Goal: Task Accomplishment & Management: Use online tool/utility

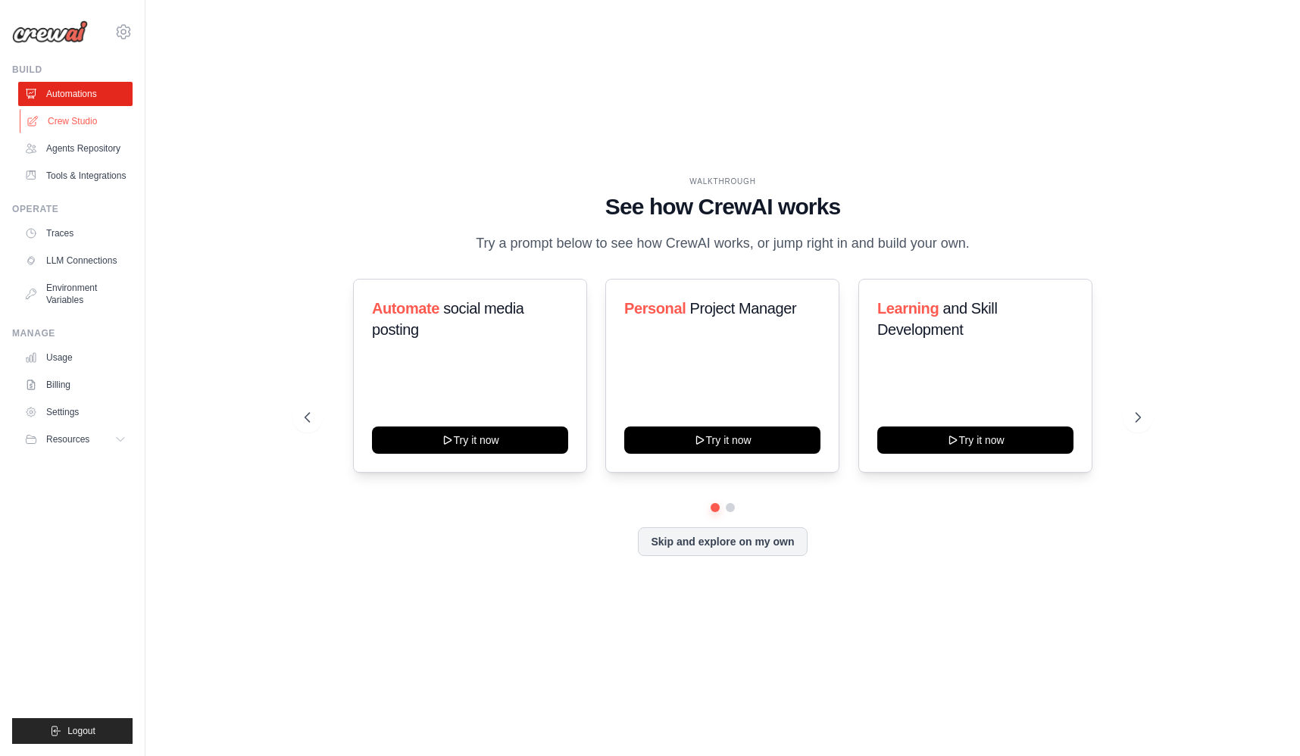
click at [86, 124] on link "Crew Studio" at bounding box center [77, 121] width 114 height 24
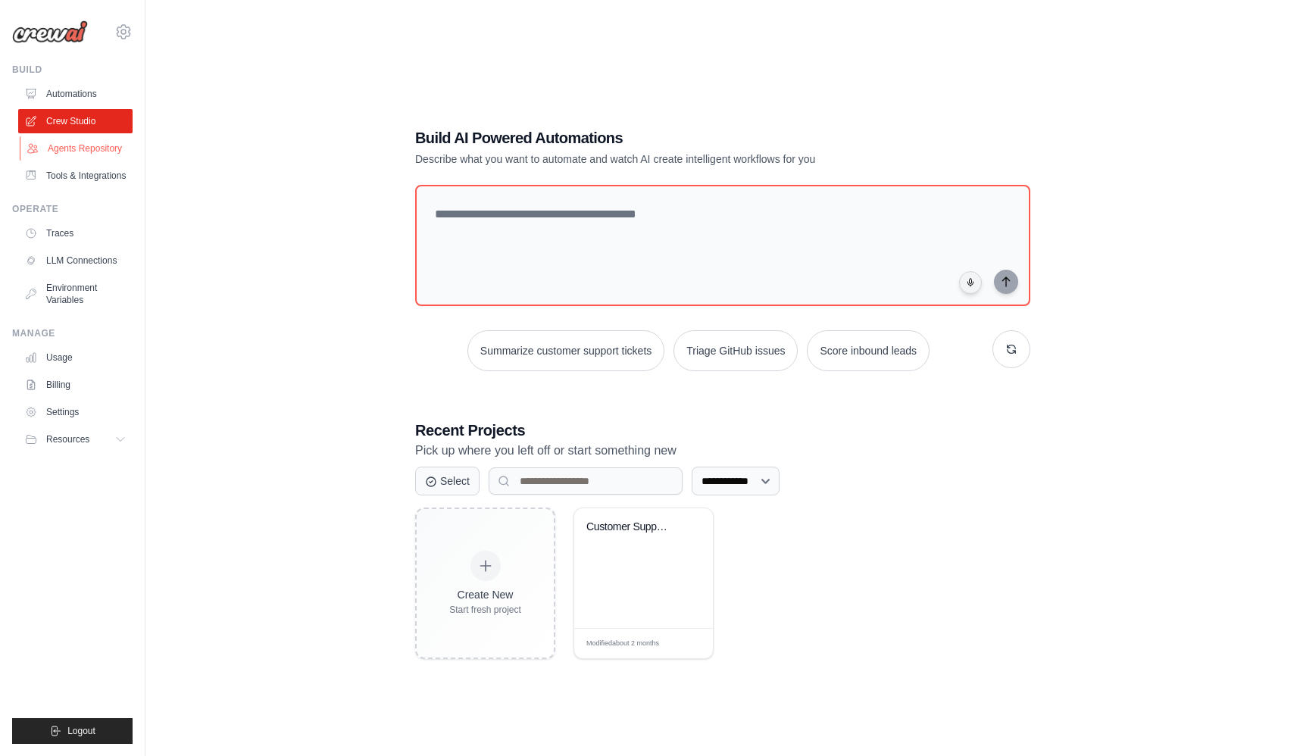
click at [93, 138] on link "Agents Repository" at bounding box center [77, 148] width 114 height 24
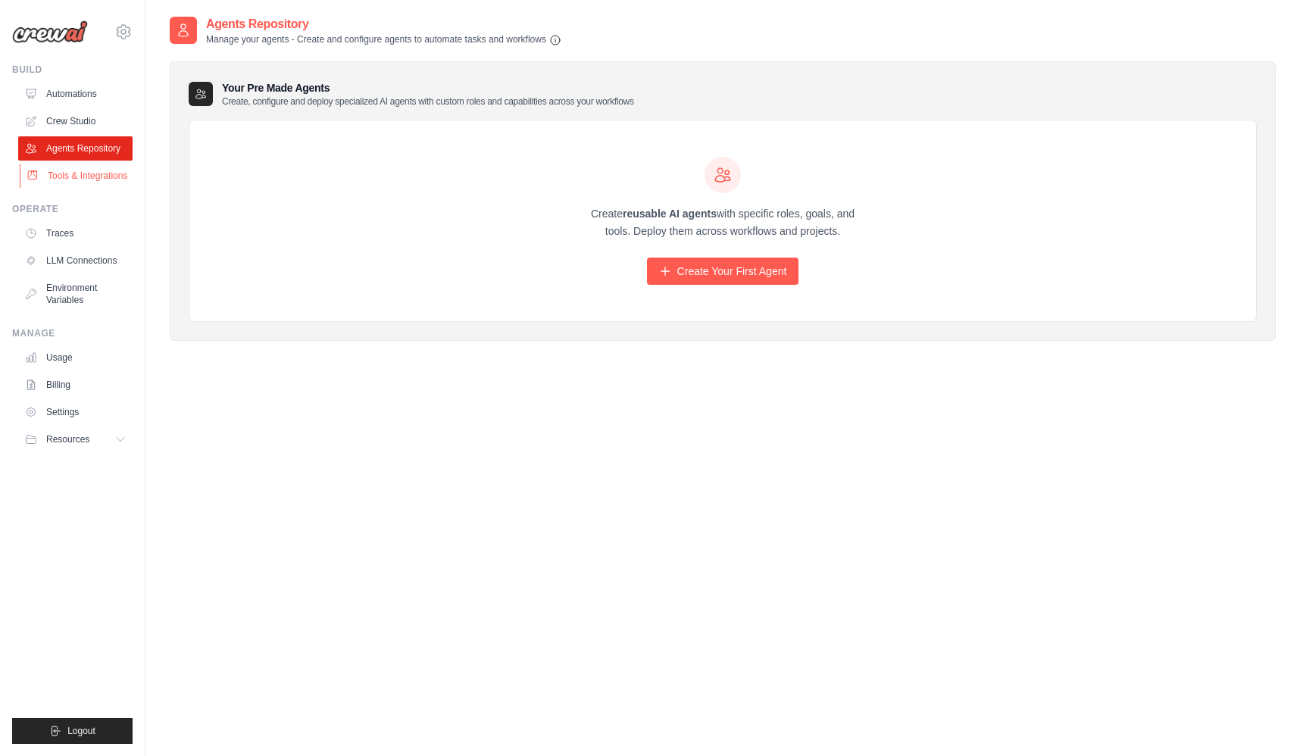
click at [59, 177] on link "Tools & Integrations" at bounding box center [77, 176] width 114 height 24
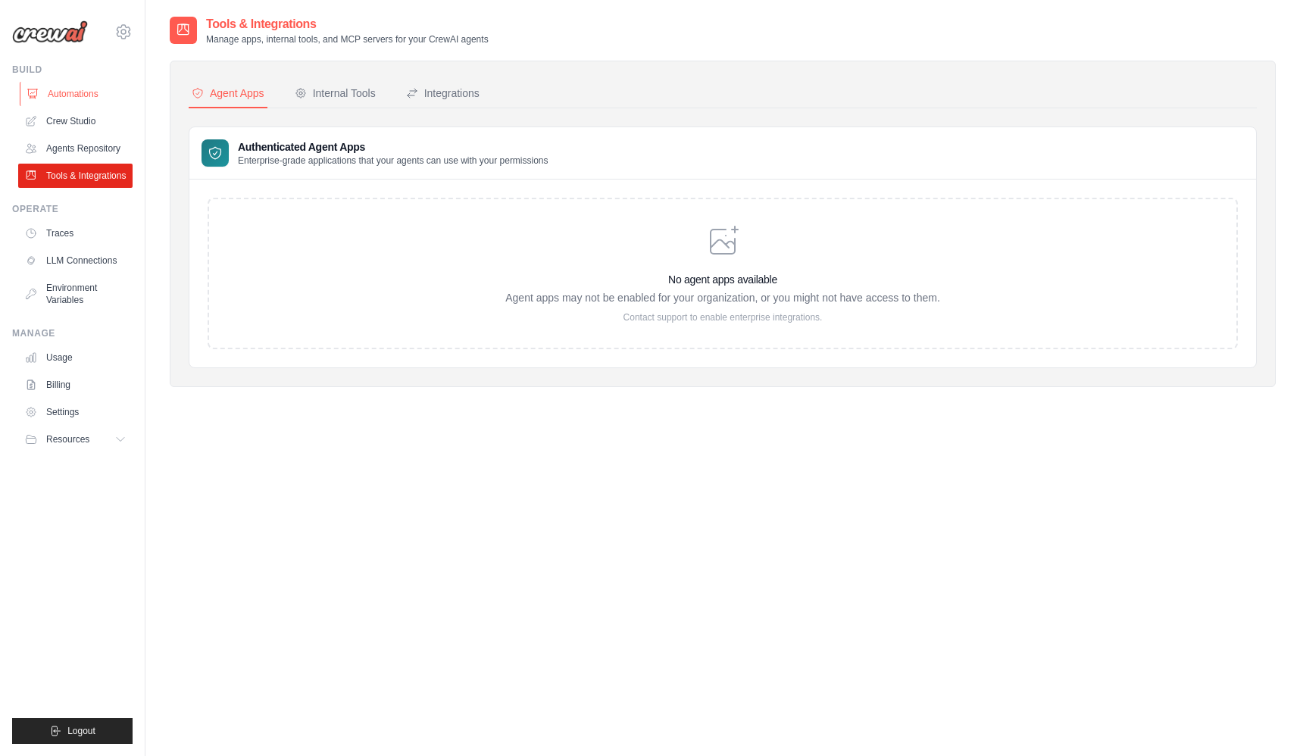
click at [80, 97] on link "Automations" at bounding box center [77, 94] width 114 height 24
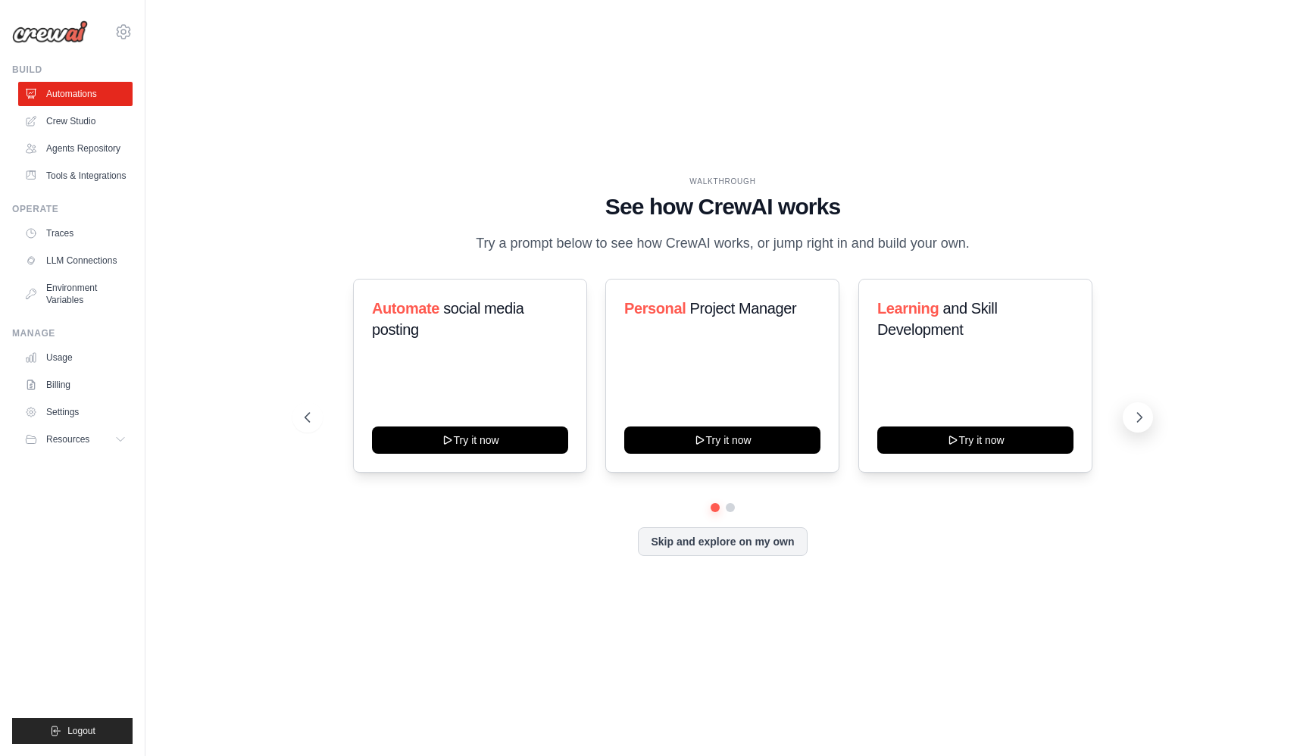
click at [1135, 415] on icon at bounding box center [1139, 417] width 15 height 15
click at [311, 411] on icon at bounding box center [306, 417] width 15 height 15
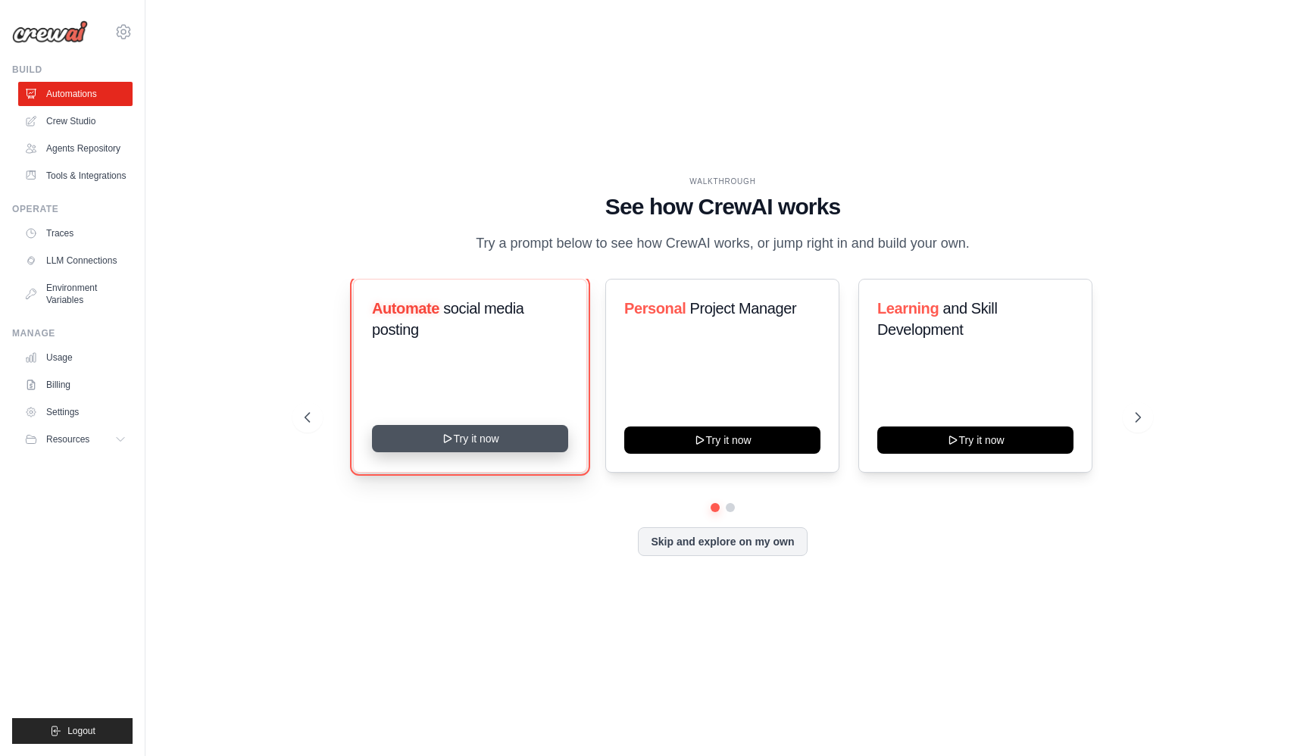
click at [464, 443] on button "Try it now" at bounding box center [470, 438] width 196 height 27
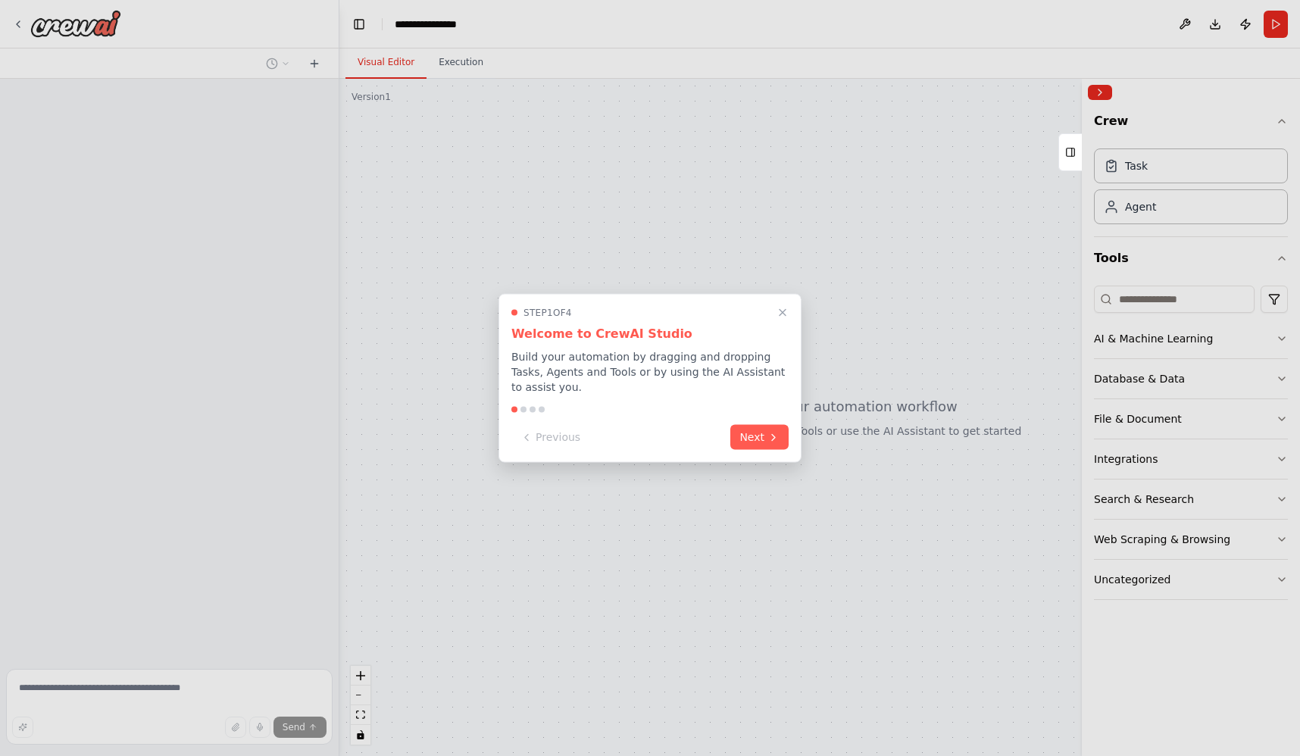
click at [769, 431] on icon at bounding box center [774, 437] width 12 height 12
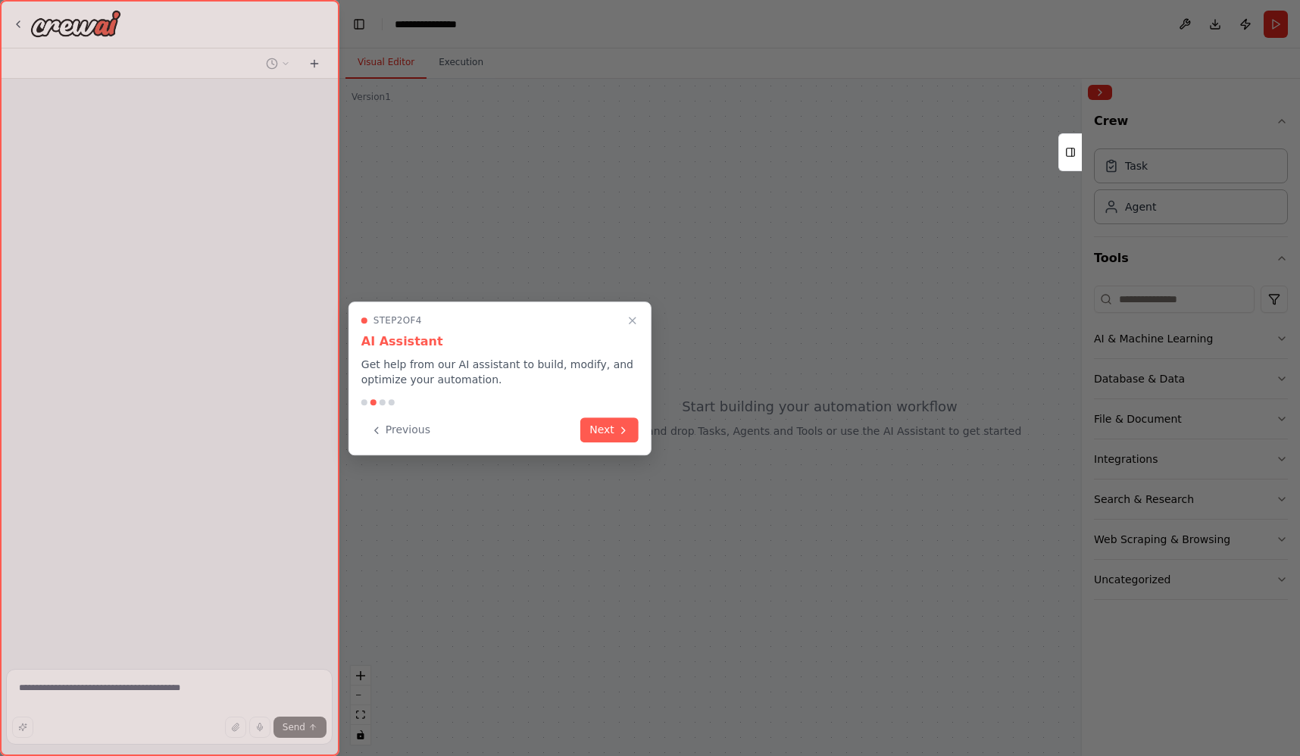
click at [769, 430] on div at bounding box center [650, 378] width 1300 height 756
click at [631, 432] on button "Next" at bounding box center [609, 428] width 58 height 25
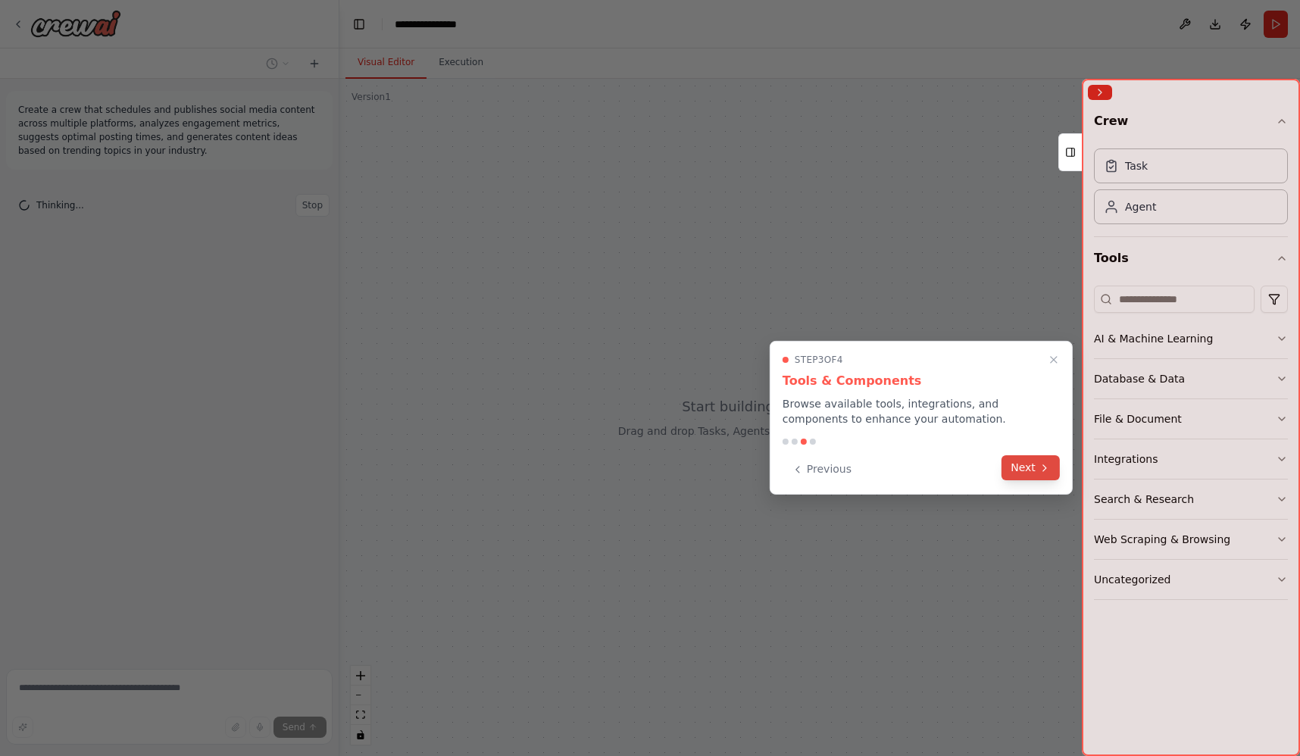
click at [1018, 468] on button "Next" at bounding box center [1031, 467] width 58 height 25
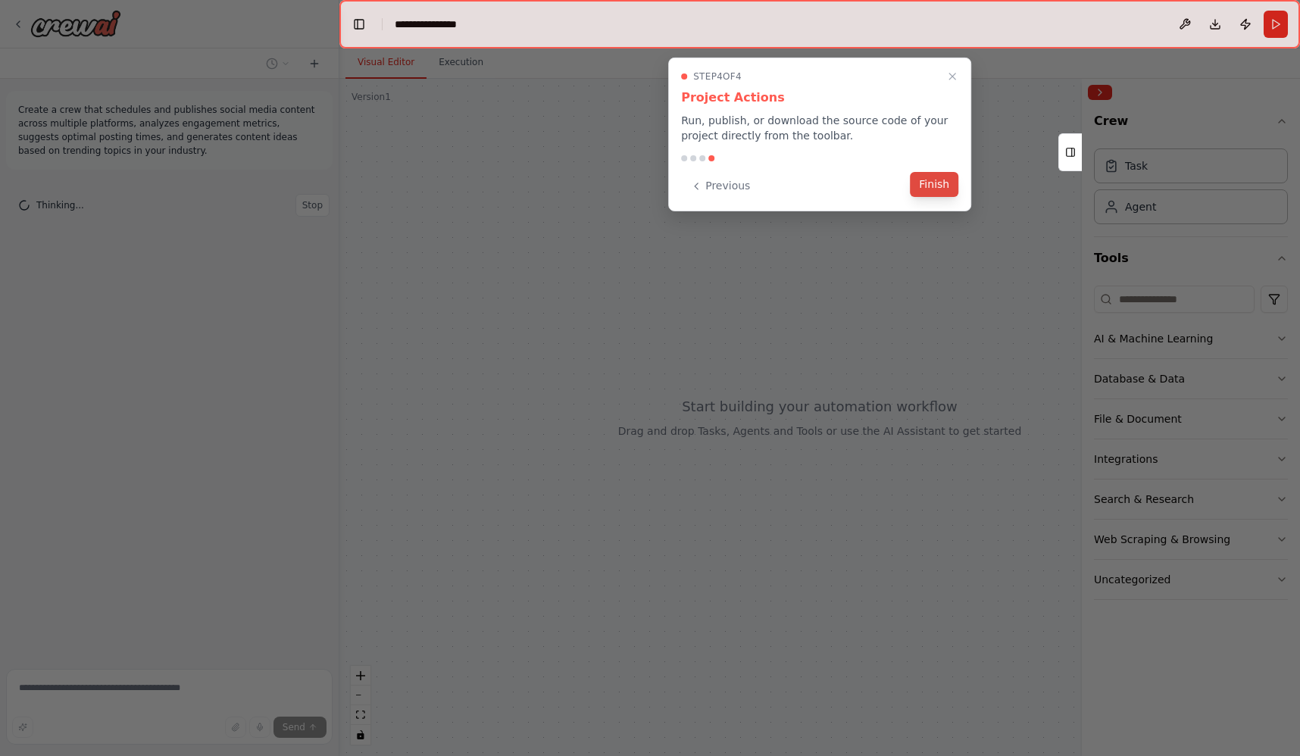
click at [939, 186] on button "Finish" at bounding box center [934, 184] width 48 height 25
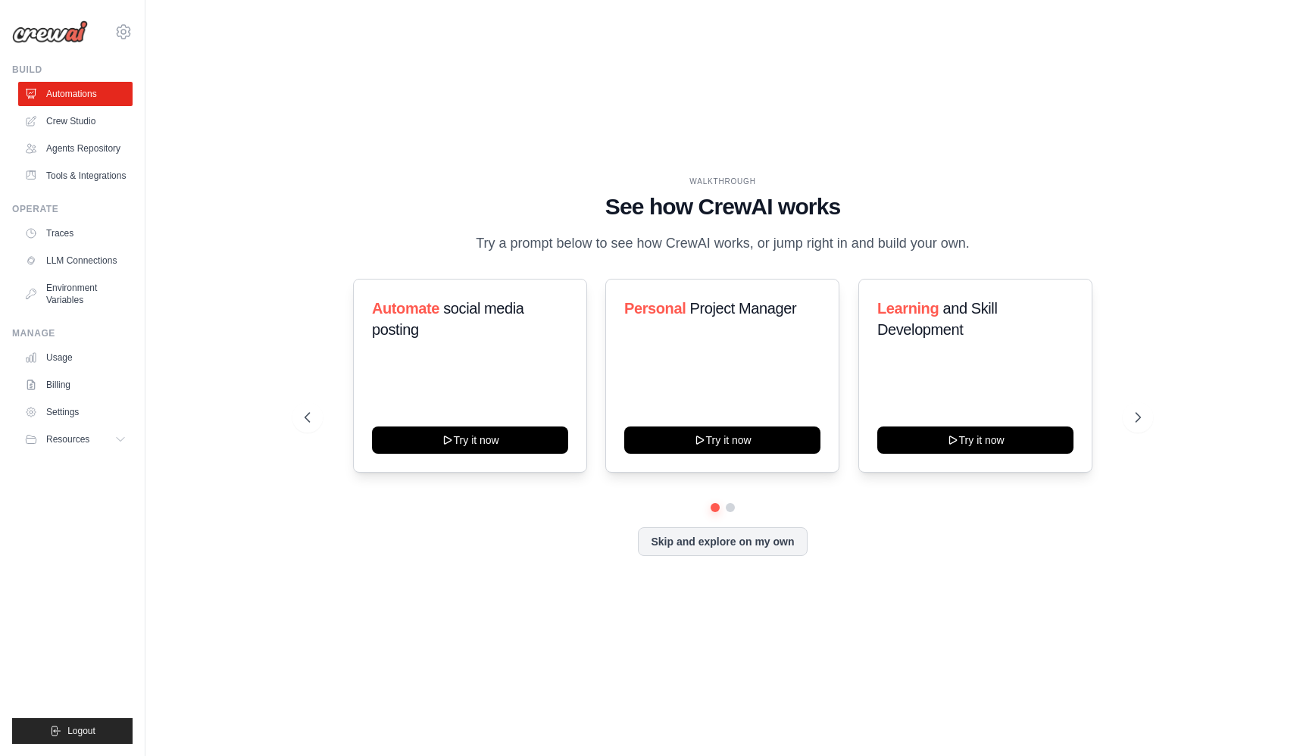
click at [665, 211] on h1 "See how CrewAI works" at bounding box center [723, 206] width 837 height 27
drag, startPoint x: 665, startPoint y: 211, endPoint x: 689, endPoint y: 243, distance: 40.0
click at [689, 243] on div "WALKTHROUGH See how CrewAI works Try a prompt below to see how CrewAI works, or…" at bounding box center [723, 215] width 837 height 79
click at [689, 243] on p "Try a prompt below to see how CrewAI works, or jump right in and build your own." at bounding box center [722, 244] width 509 height 22
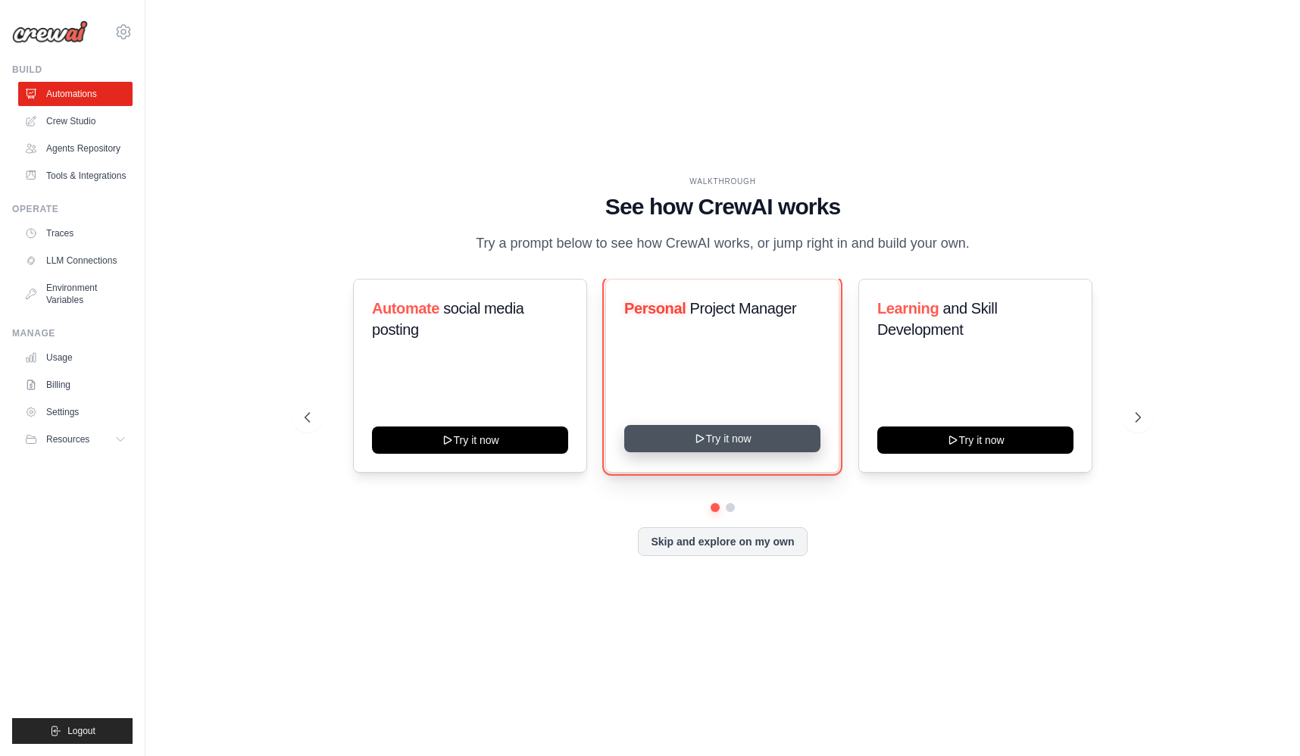
click at [681, 436] on button "Try it now" at bounding box center [722, 438] width 196 height 27
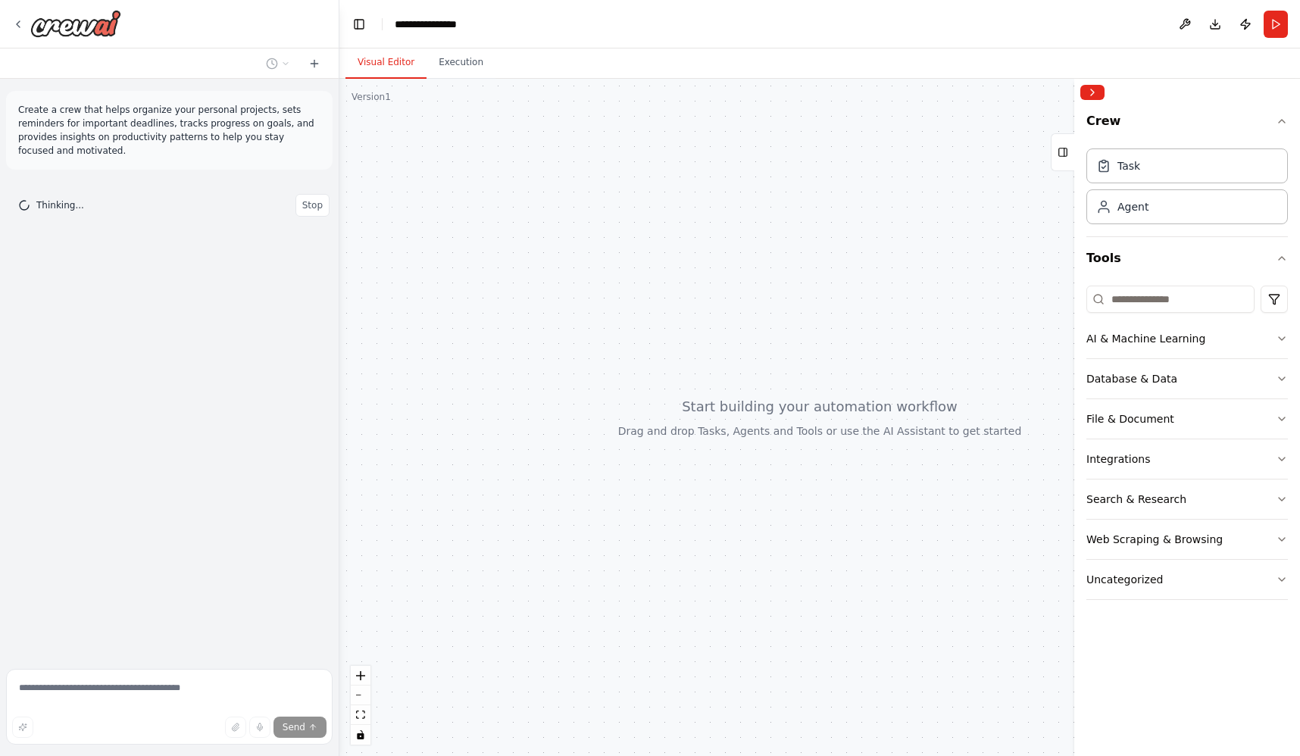
click at [108, 368] on div "Create a crew that helps organize your personal projects, sets reminders for im…" at bounding box center [169, 371] width 339 height 584
click at [458, 71] on button "Execution" at bounding box center [461, 63] width 69 height 32
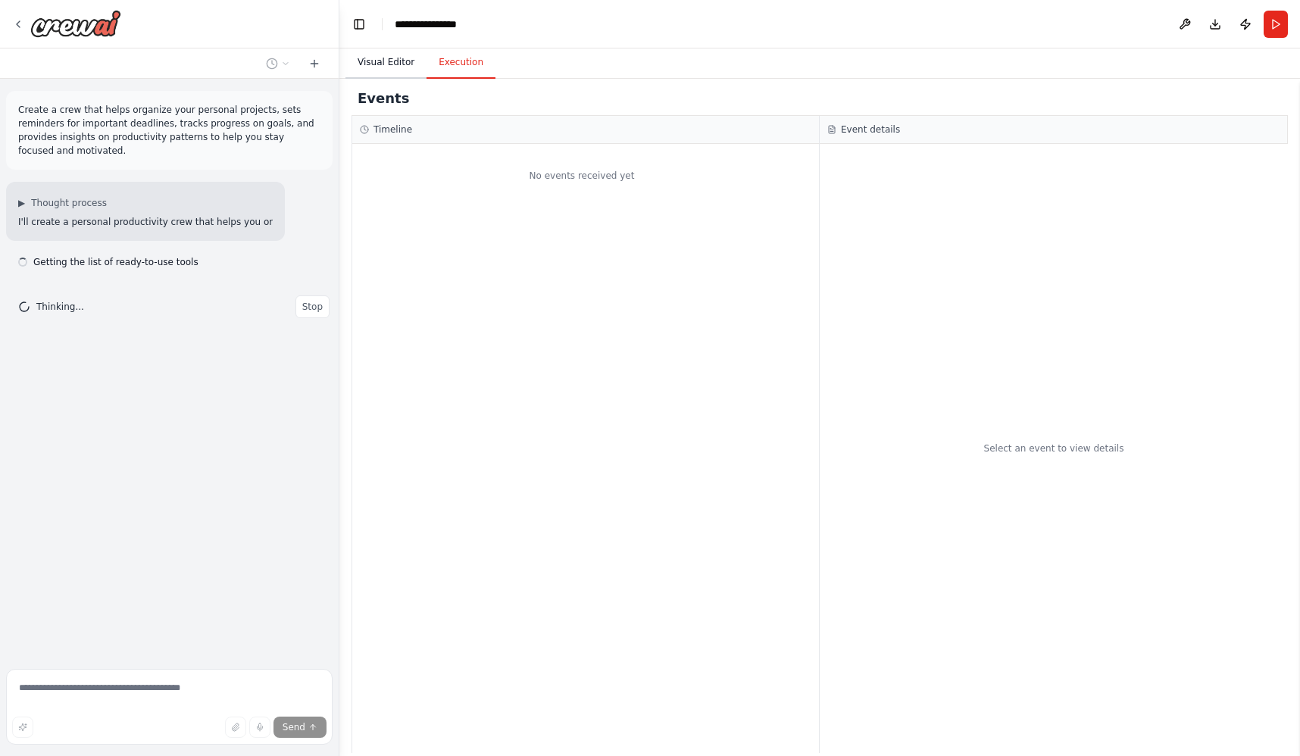
click at [393, 64] on button "Visual Editor" at bounding box center [386, 63] width 81 height 32
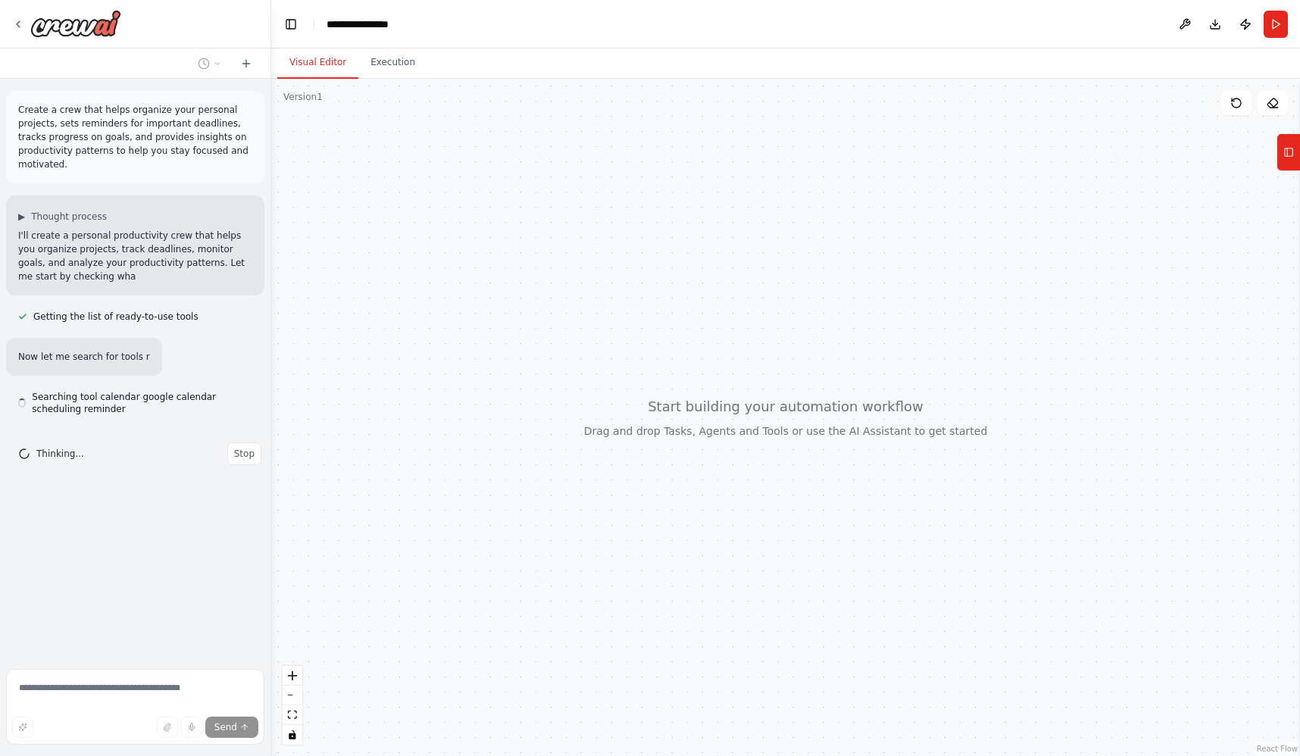
drag, startPoint x: 338, startPoint y: 78, endPoint x: 271, endPoint y: 81, distance: 66.8
click at [271, 81] on div at bounding box center [268, 378] width 6 height 756
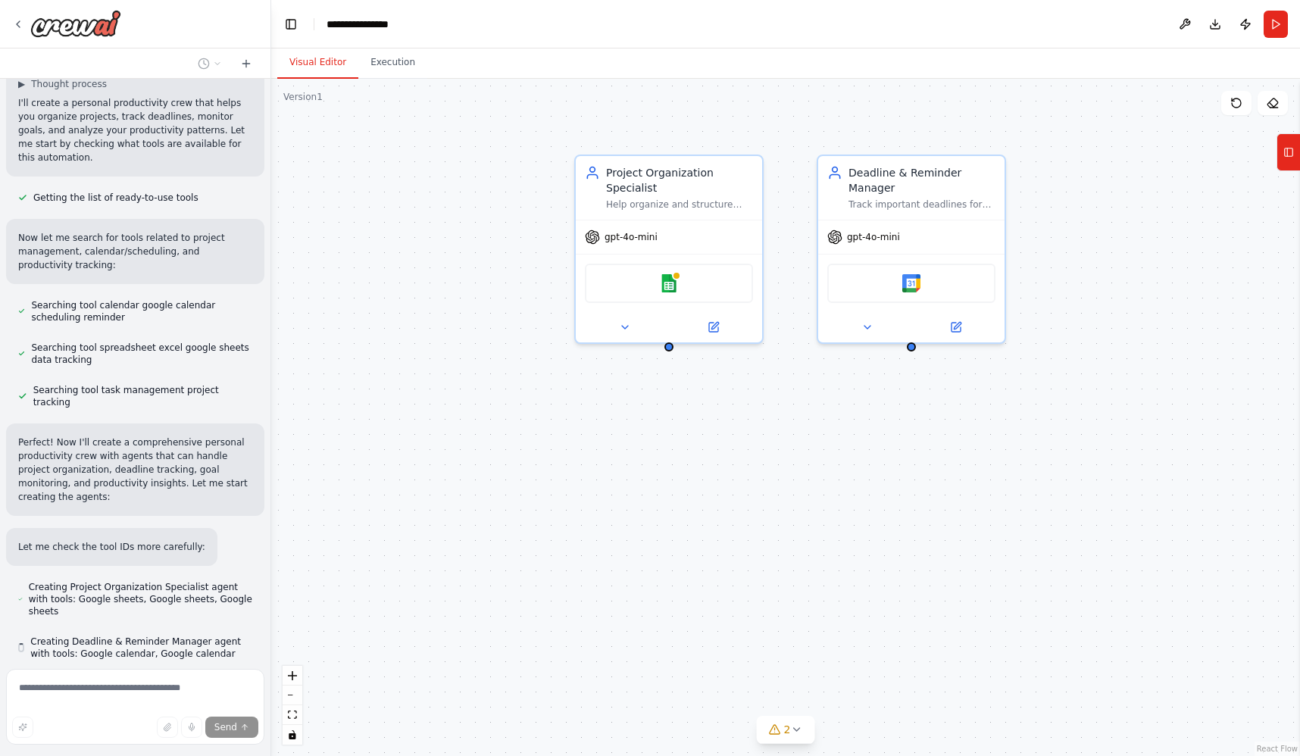
scroll to position [133, 0]
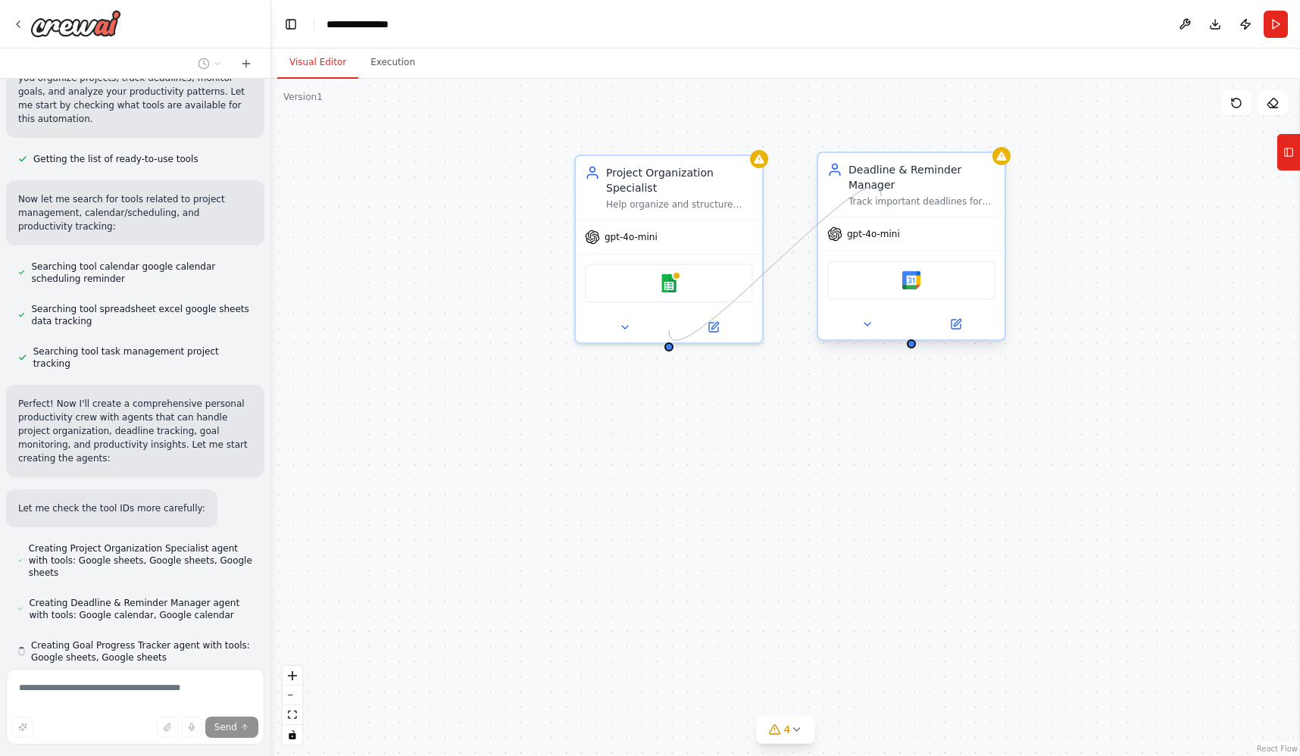
drag, startPoint x: 668, startPoint y: 328, endPoint x: 881, endPoint y: 196, distance: 251.5
click at [881, 196] on div "Project Organization Specialist Help organize and structure {user_name}'s perso…" at bounding box center [785, 417] width 1029 height 677
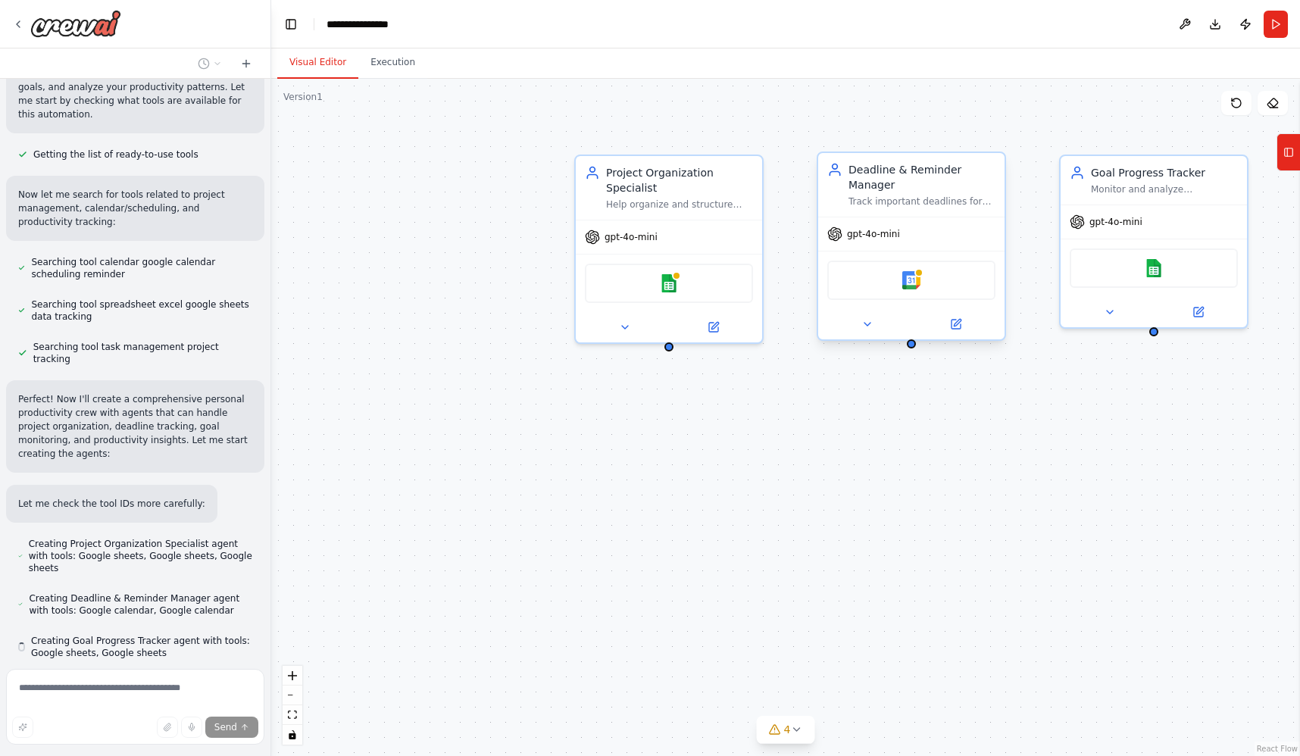
scroll to position [176, 0]
drag, startPoint x: 670, startPoint y: 328, endPoint x: 962, endPoint y: 281, distance: 295.5
click at [962, 281] on div "Project Organization Specialist Help organize and structure {user_name}'s perso…" at bounding box center [785, 417] width 1029 height 677
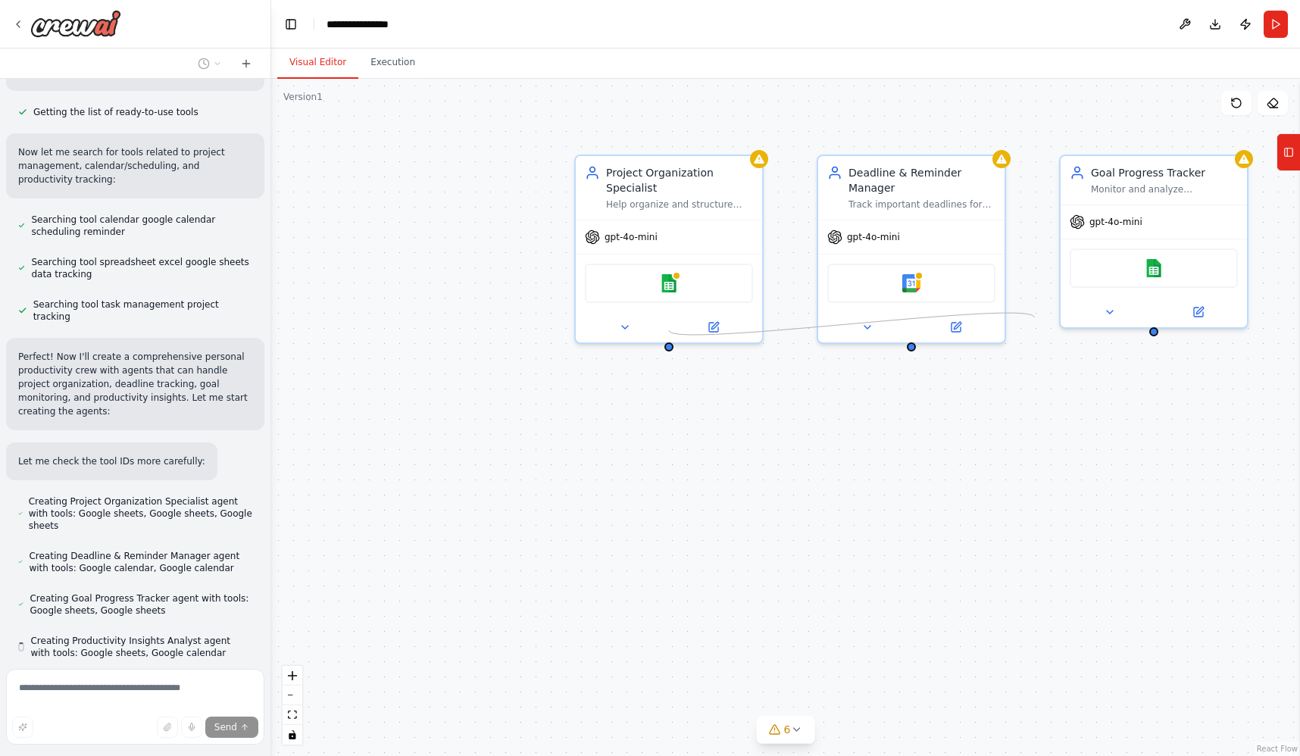
scroll to position [218, 0]
drag, startPoint x: 669, startPoint y: 332, endPoint x: 874, endPoint y: 303, distance: 206.6
click at [874, 303] on div "Project Organization Specialist Help organize and structure {user_name}'s perso…" at bounding box center [785, 417] width 1029 height 677
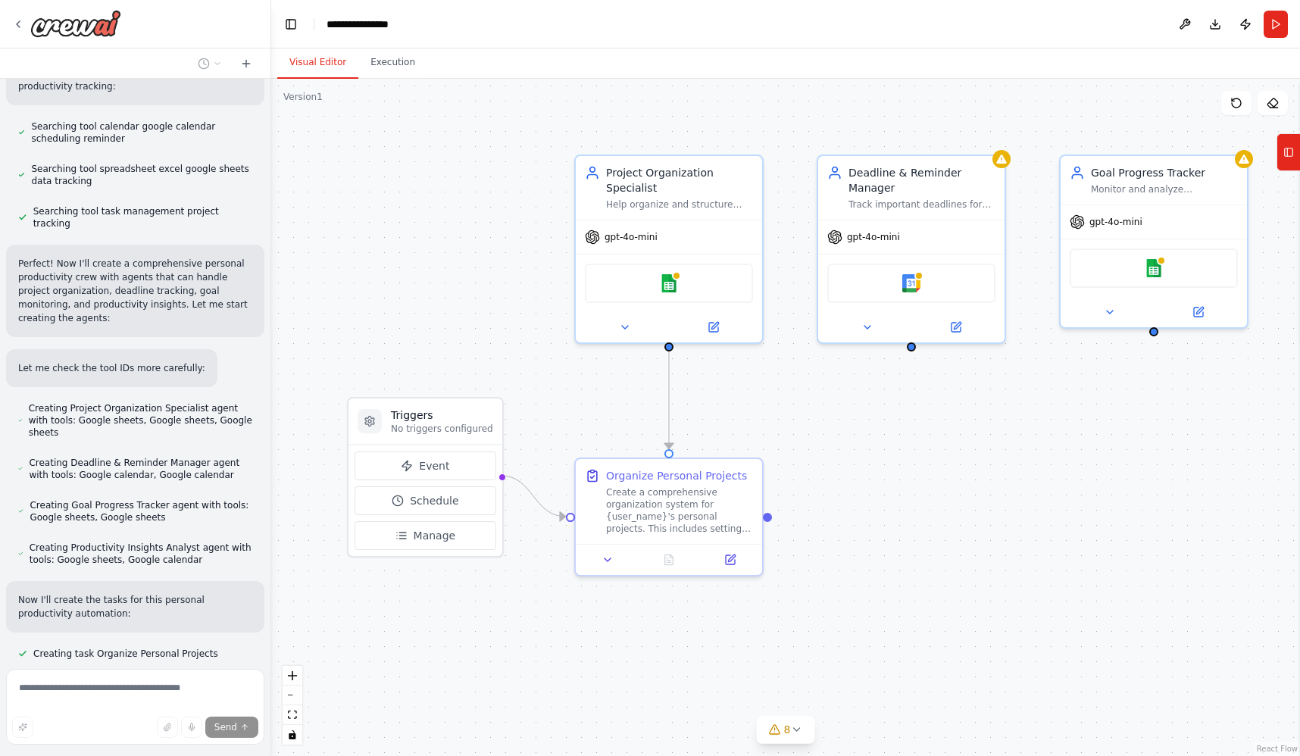
scroll to position [312, 0]
drag, startPoint x: 769, startPoint y: 515, endPoint x: 909, endPoint y: 328, distance: 233.3
click at [909, 328] on div ".deletable-edge-delete-btn { width: 20px; height: 20px; border: 0px solid #ffff…" at bounding box center [785, 417] width 1029 height 677
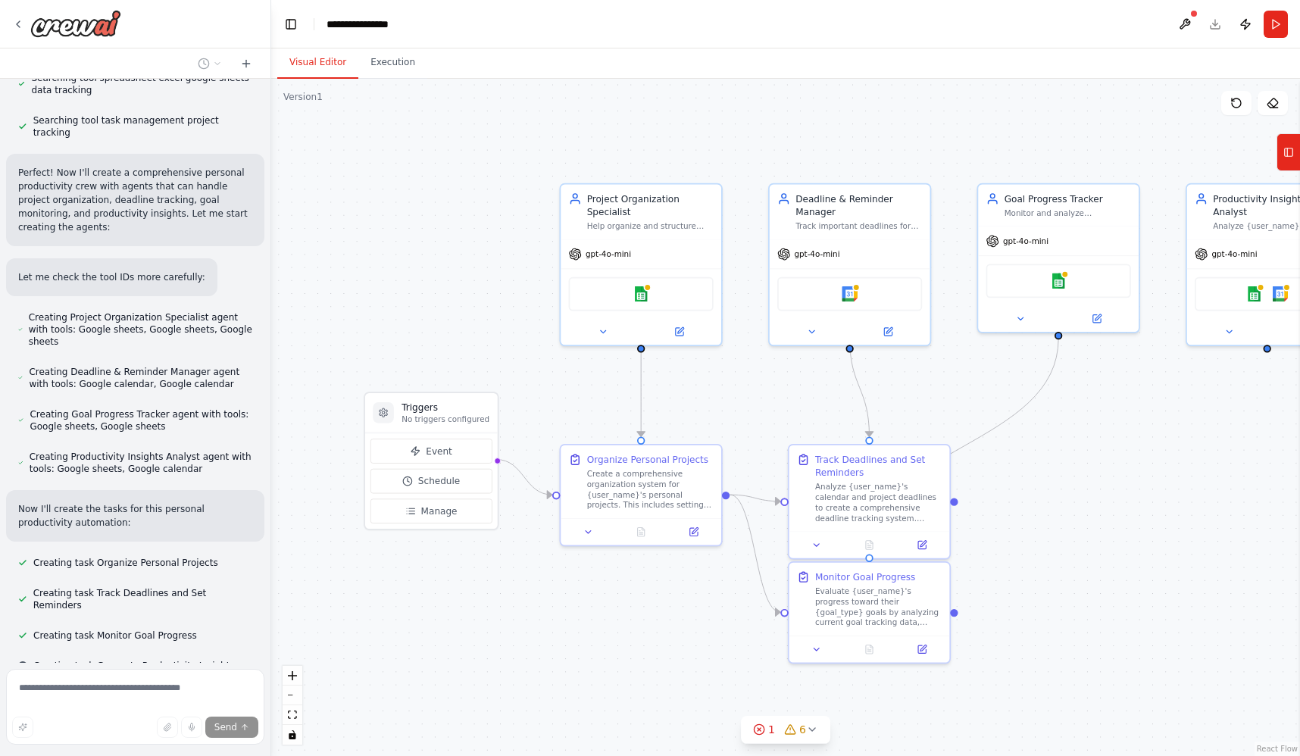
scroll to position [403, 0]
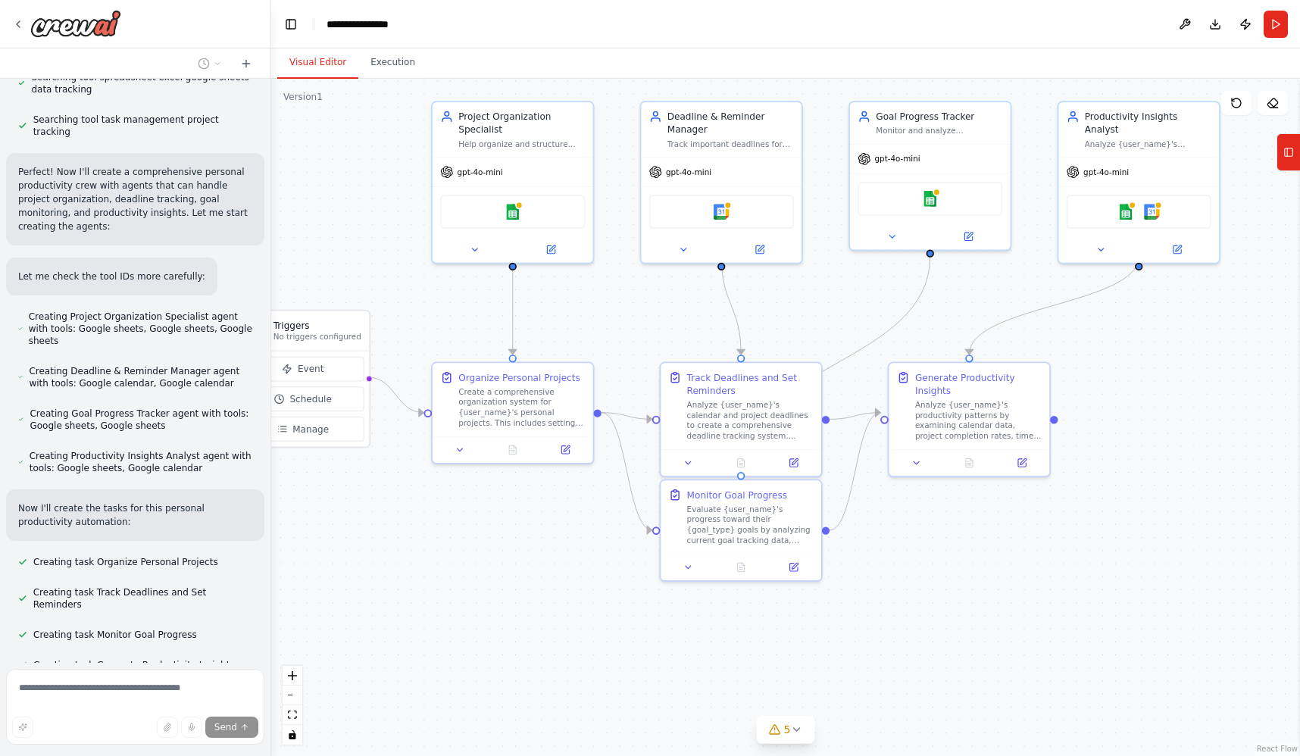
drag, startPoint x: 537, startPoint y: 358, endPoint x: 402, endPoint y: 274, distance: 159.0
click at [402, 274] on div ".deletable-edge-delete-btn { width: 20px; height: 20px; border: 0px solid #ffff…" at bounding box center [785, 417] width 1029 height 677
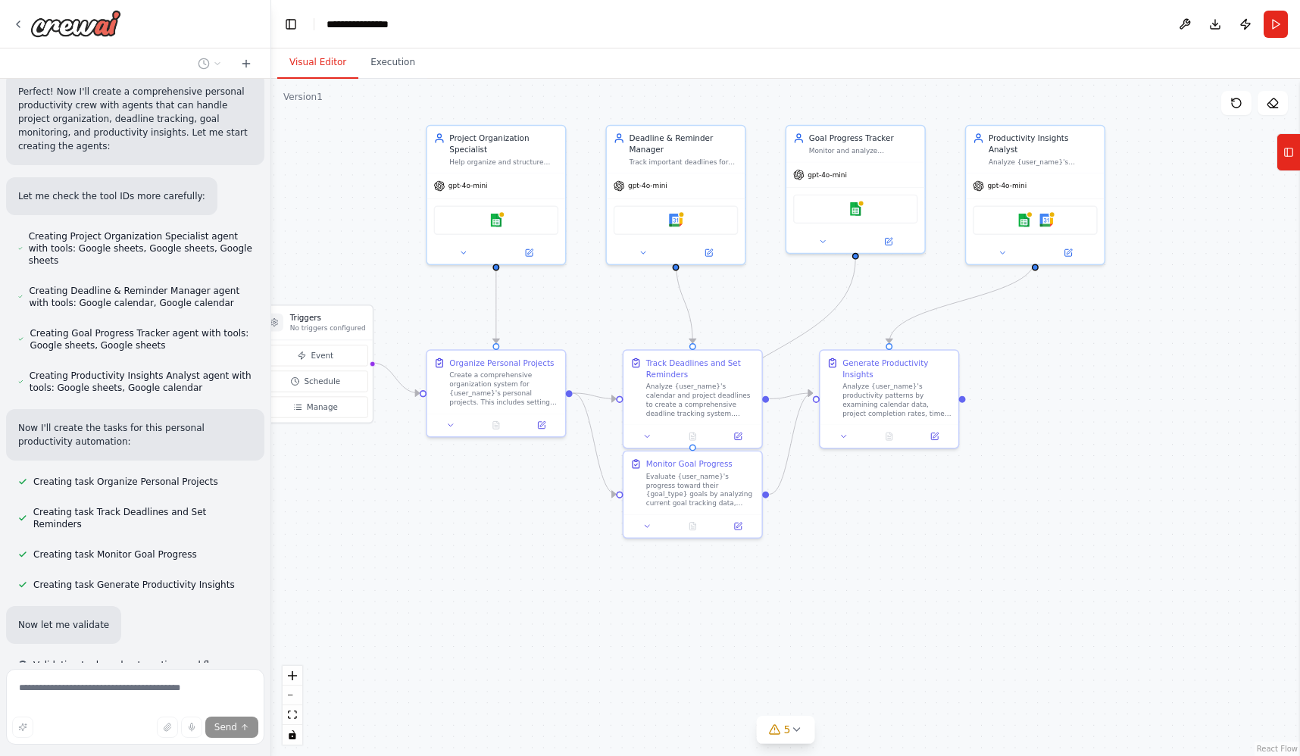
scroll to position [483, 0]
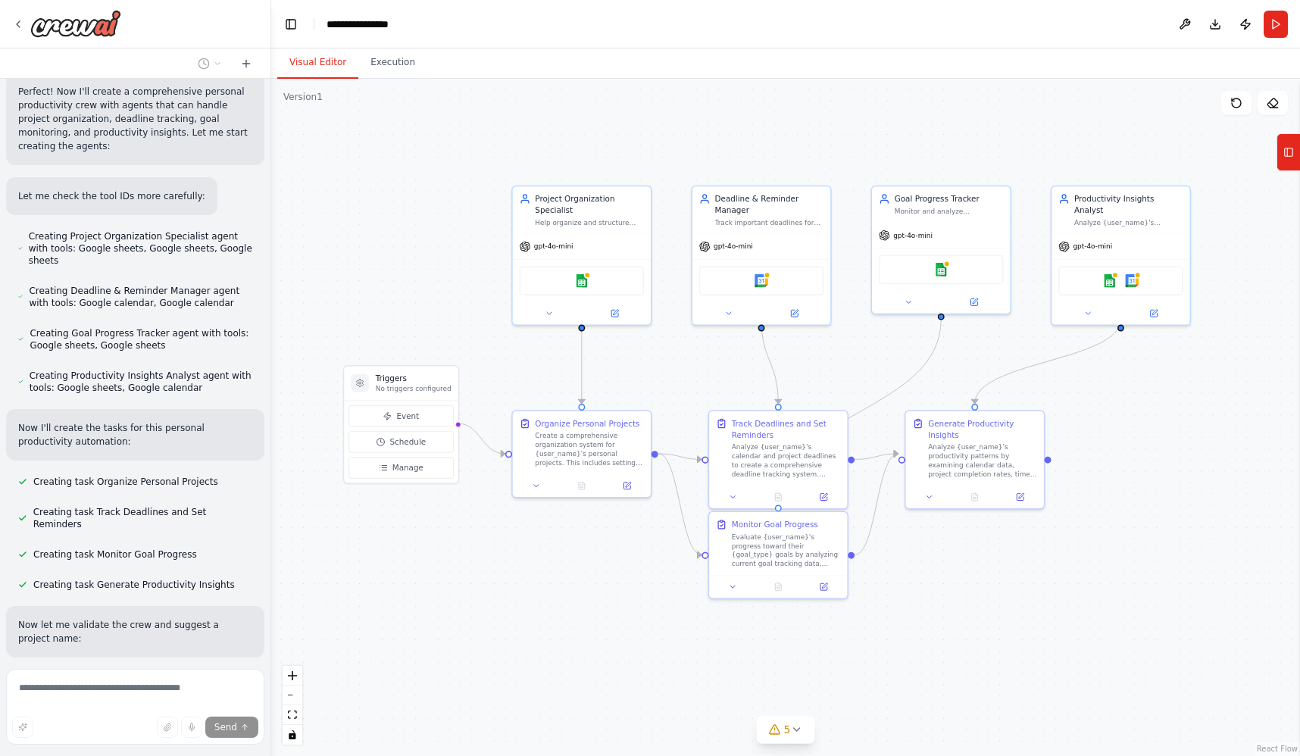
drag, startPoint x: 449, startPoint y: 291, endPoint x: 521, endPoint y: 353, distance: 95.1
click at [521, 353] on div ".deletable-edge-delete-btn { width: 20px; height: 20px; border: 0px solid #ffff…" at bounding box center [785, 417] width 1029 height 677
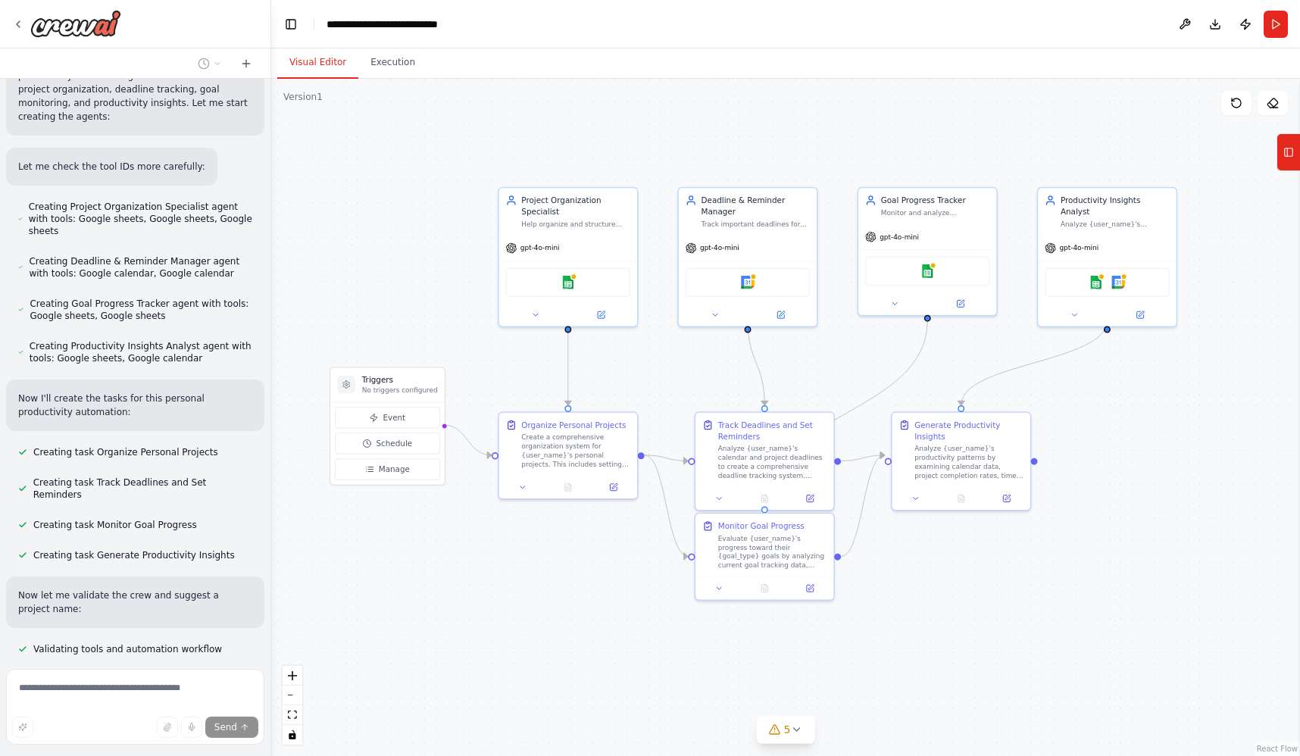
scroll to position [514, 0]
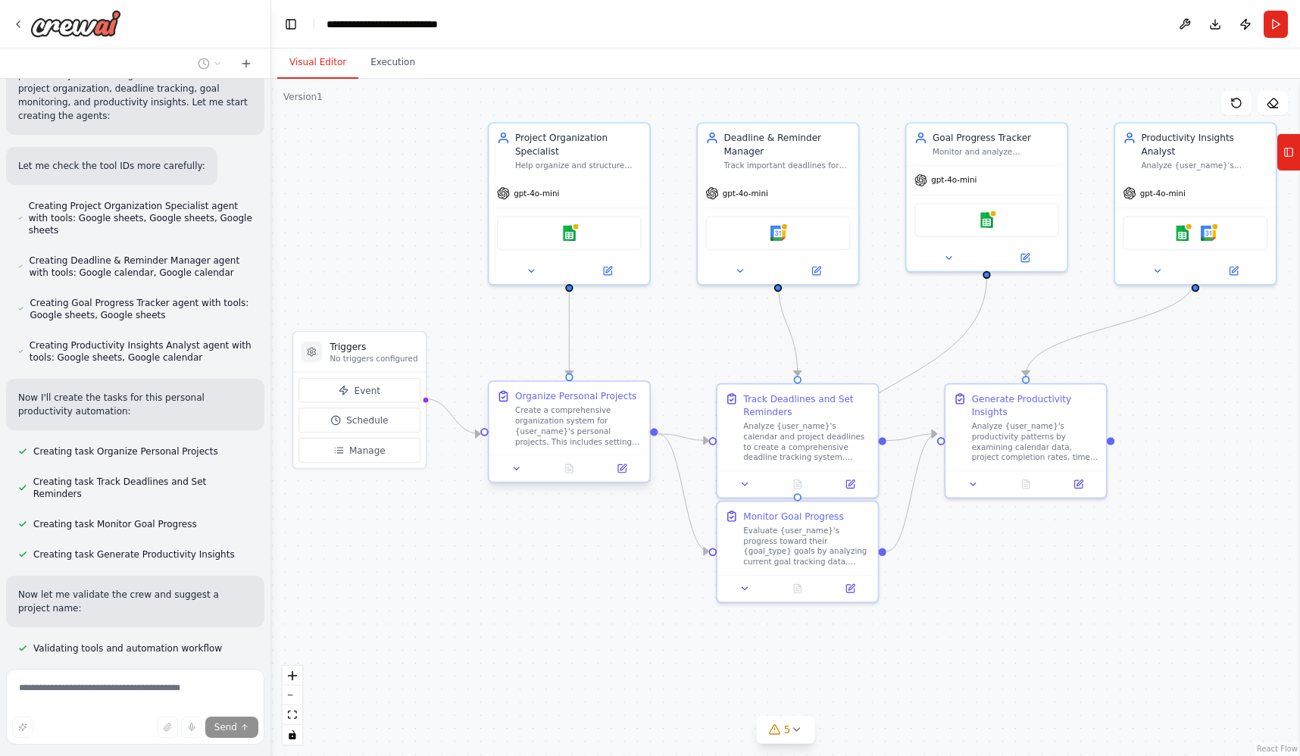
click at [565, 394] on div "Organize Personal Projects" at bounding box center [575, 396] width 121 height 13
click at [576, 405] on div "Organize Personal Projects Create a comprehensive organization system for {user…" at bounding box center [578, 419] width 127 height 58
click at [627, 469] on icon at bounding box center [622, 469] width 11 height 11
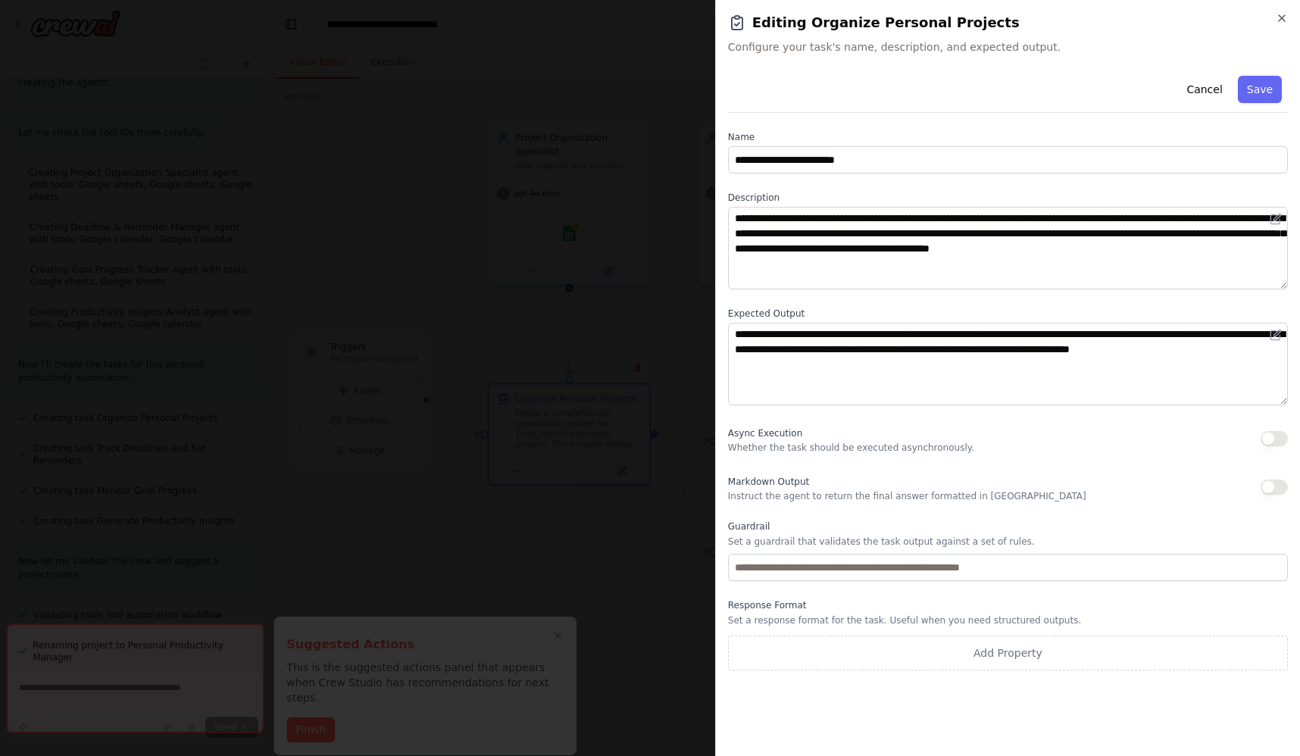
scroll to position [550, 0]
click at [642, 474] on body "Create a crew that helps organize your personal projects, sets reminders for im…" at bounding box center [650, 378] width 1300 height 756
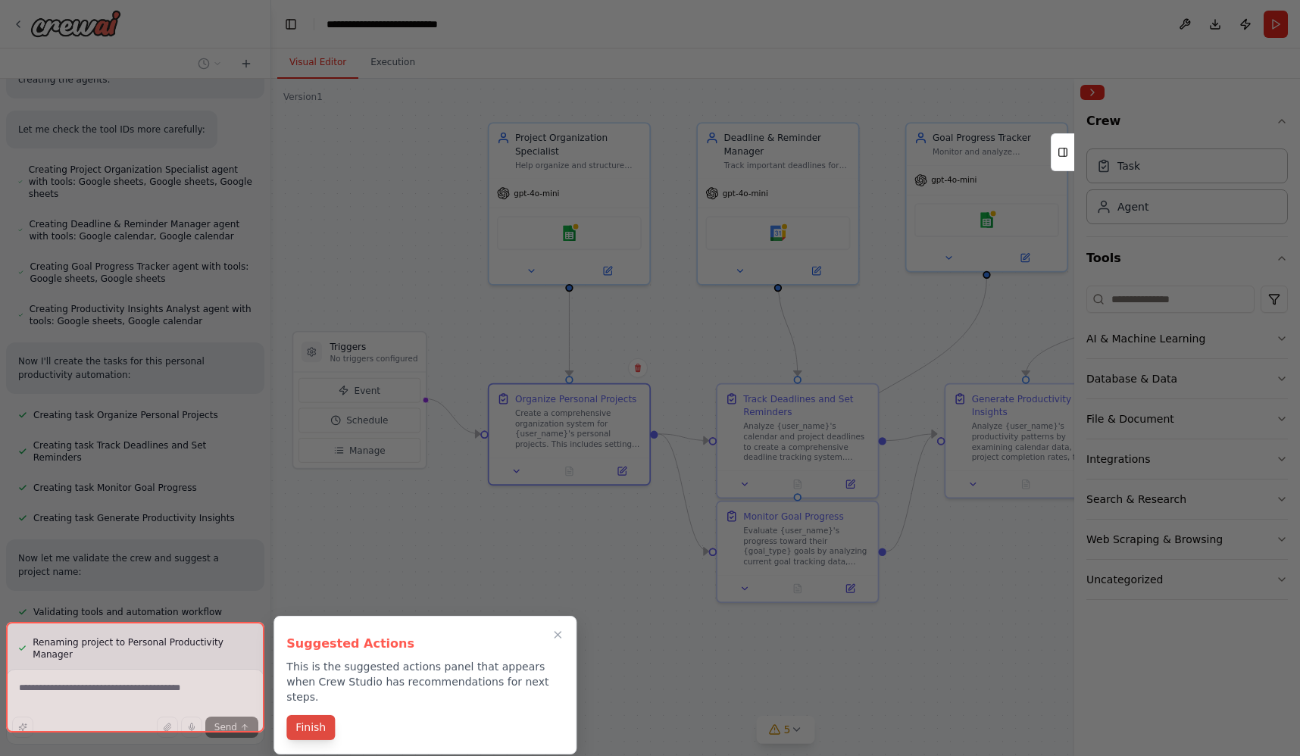
click at [313, 710] on div "Suggested Actions This is the suggested actions panel that appears when Crew St…" at bounding box center [425, 685] width 303 height 139
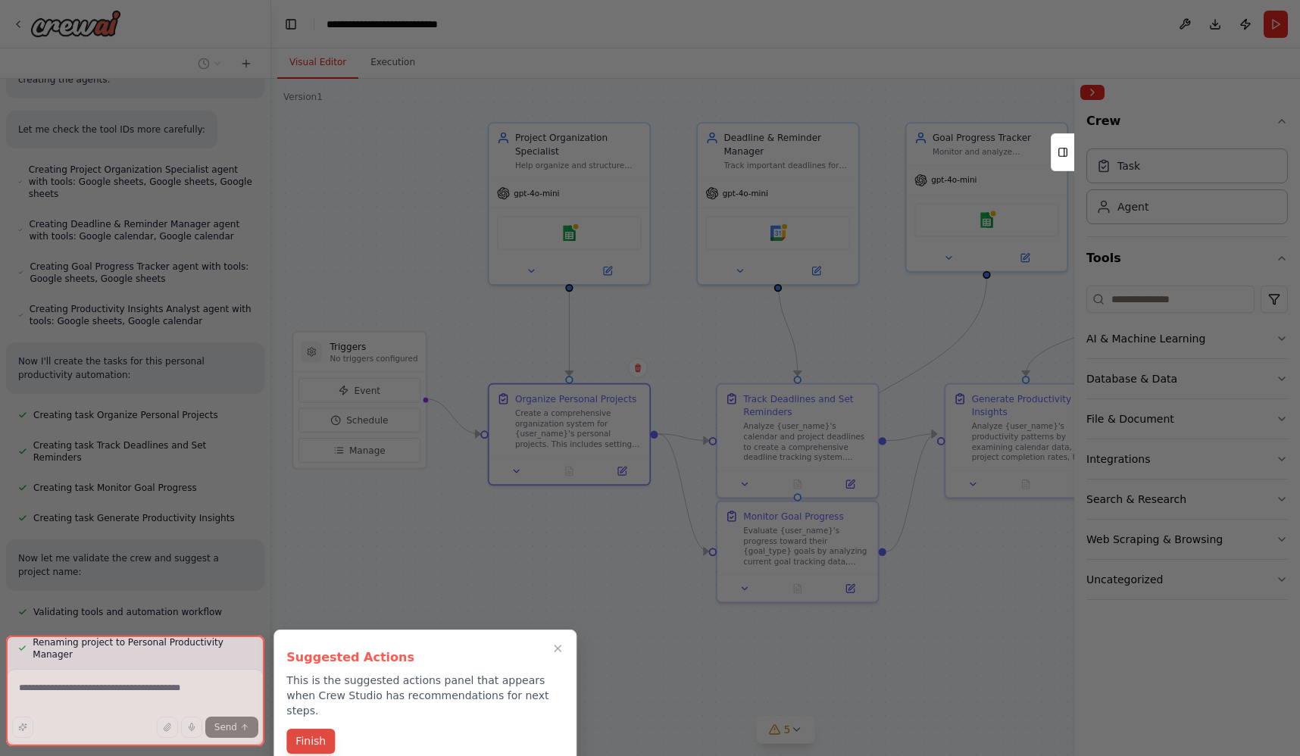
click at [319, 729] on button "Finish" at bounding box center [310, 741] width 48 height 25
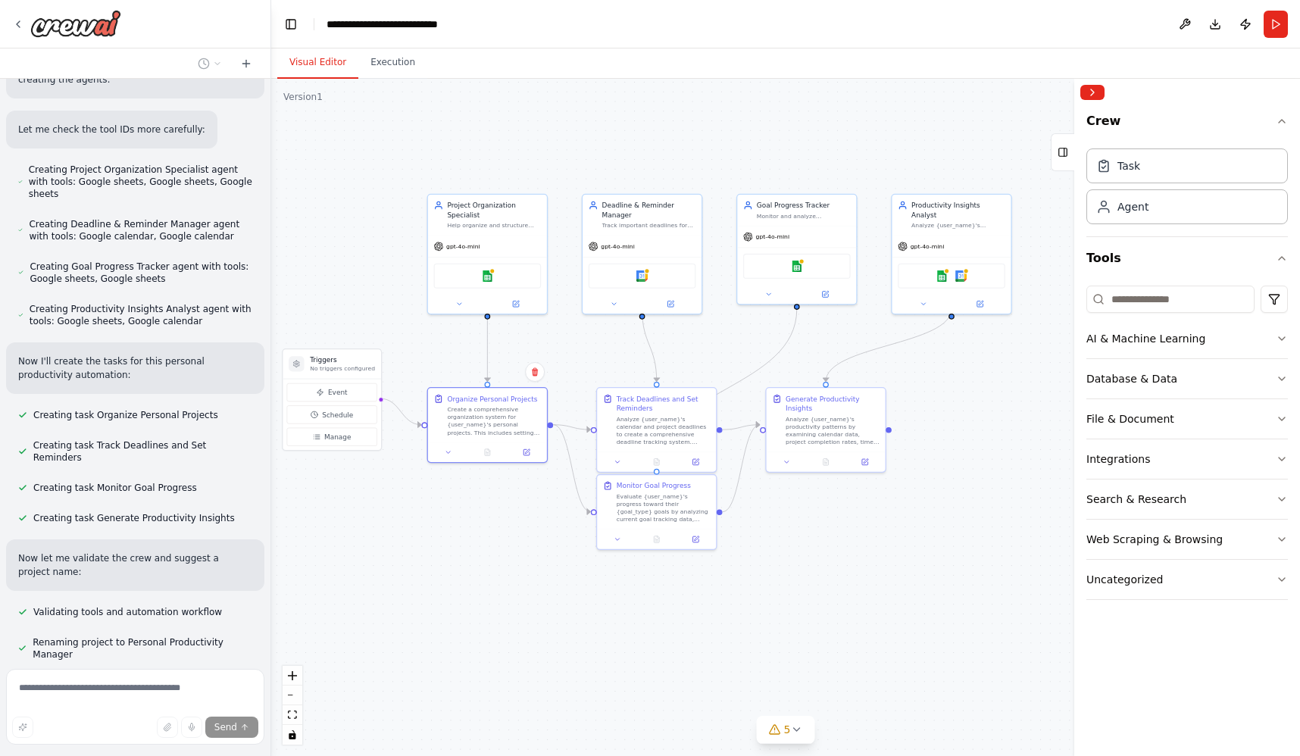
drag, startPoint x: 573, startPoint y: 540, endPoint x: 488, endPoint y: 505, distance: 91.8
click at [488, 505] on div ".deletable-edge-delete-btn { width: 20px; height: 20px; border: 0px solid #ffff…" at bounding box center [785, 417] width 1029 height 677
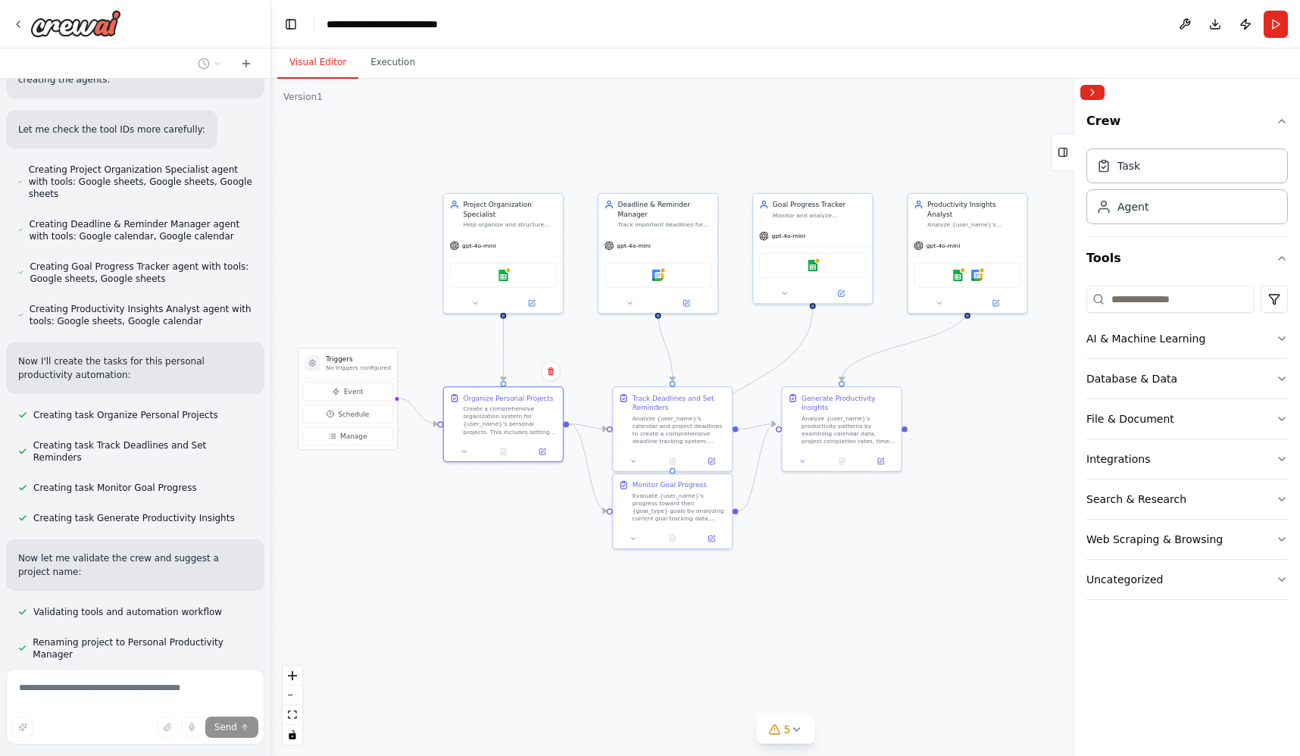
drag, startPoint x: 499, startPoint y: 505, endPoint x: 524, endPoint y: 506, distance: 25.0
click at [524, 506] on div ".deletable-edge-delete-btn { width: 20px; height: 20px; border: 0px solid #ffff…" at bounding box center [785, 417] width 1029 height 677
click at [527, 430] on div "Create a comprehensive organization system for {user_name}'s personal projects.…" at bounding box center [512, 418] width 94 height 31
click at [646, 503] on div "Evaluate {user_name}'s progress toward their {goal_type} goals by analyzing cur…" at bounding box center [681, 505] width 94 height 31
click at [652, 423] on div "Analyze {user_name}'s calendar and project deadlines to create a comprehensive …" at bounding box center [681, 427] width 94 height 31
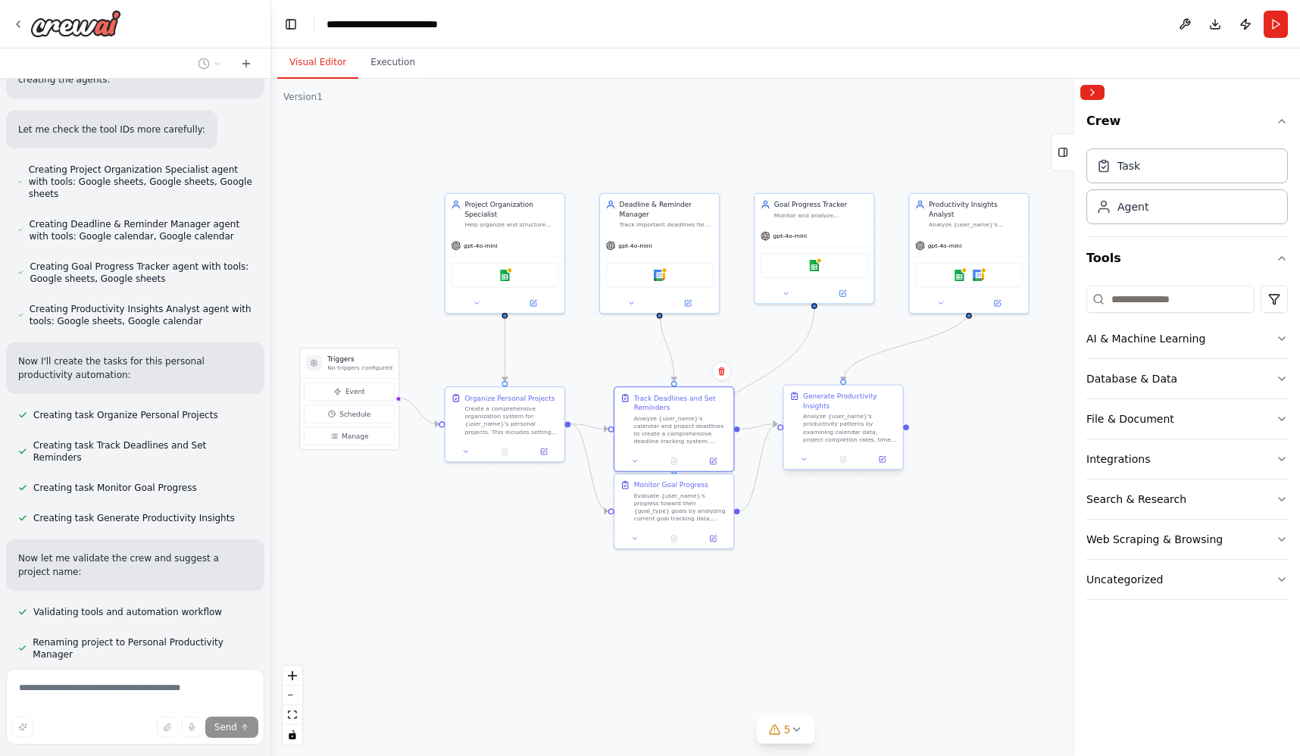
click at [824, 427] on div "Analyze {user_name}'s productivity patterns by examining calendar data, project…" at bounding box center [850, 427] width 94 height 31
click at [815, 523] on div ".deletable-edge-delete-btn { width: 20px; height: 20px; border: 0px solid #ffff…" at bounding box center [785, 417] width 1029 height 677
click at [839, 401] on div "Generate Productivity Insights Analyze {user_name}'s productivity patterns by e…" at bounding box center [850, 417] width 94 height 52
click at [502, 268] on img at bounding box center [504, 273] width 11 height 11
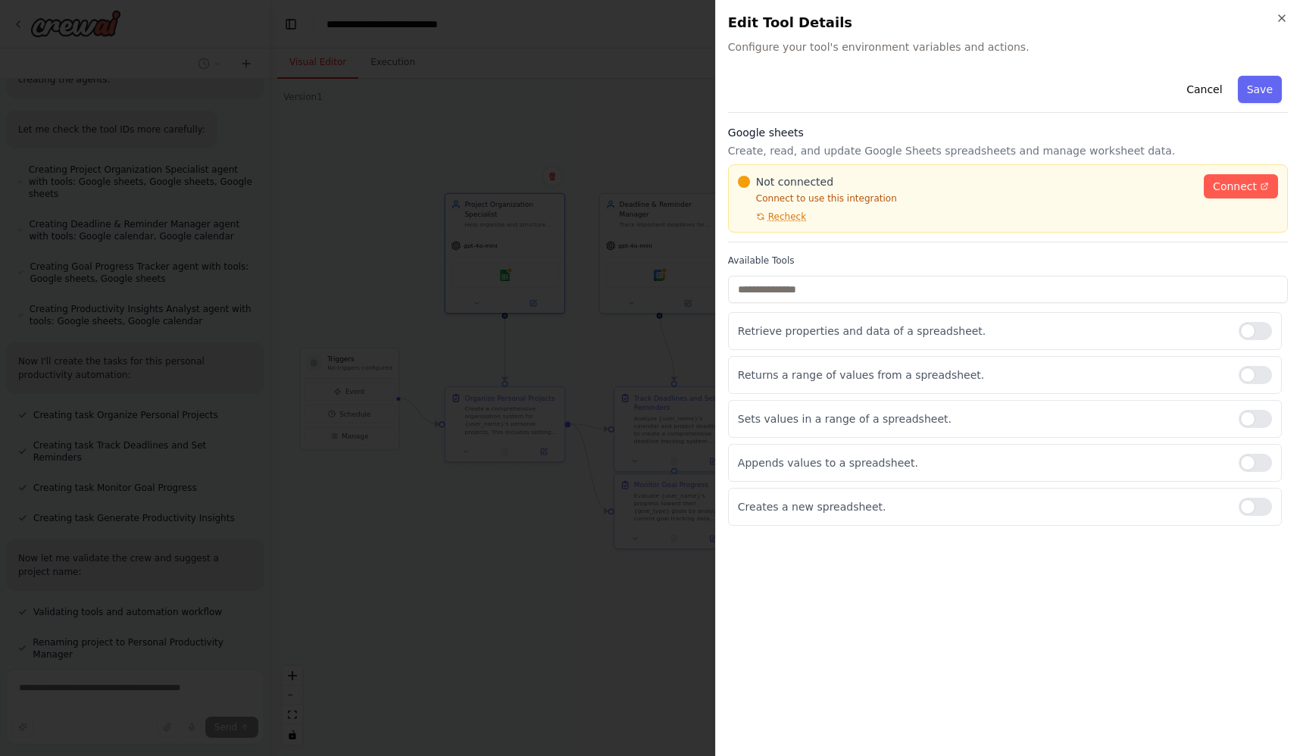
click at [570, 136] on body "Create a crew that helps organize your personal projects, sets reminders for im…" at bounding box center [650, 378] width 1300 height 756
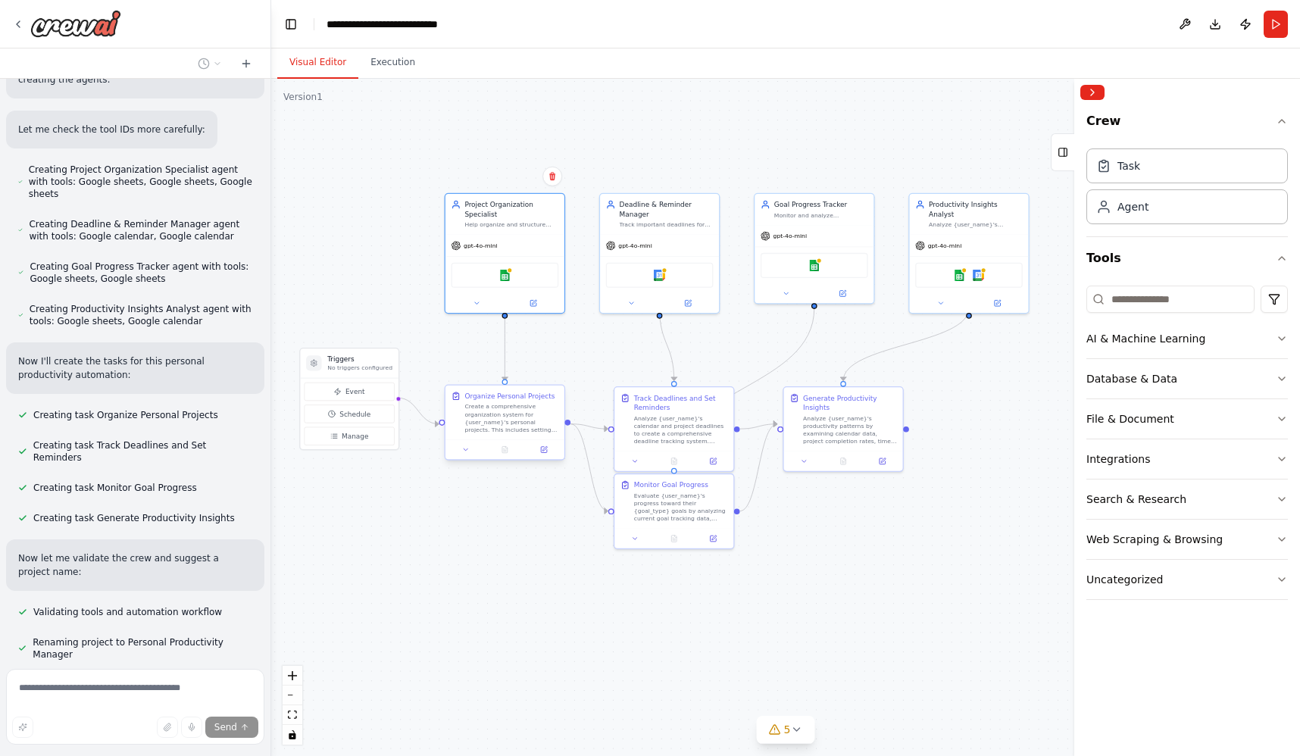
click at [508, 411] on div "Create a comprehensive organization system for {user_name}'s personal projects.…" at bounding box center [512, 418] width 94 height 31
click at [1181, 343] on div "AI & Machine Learning" at bounding box center [1146, 338] width 119 height 15
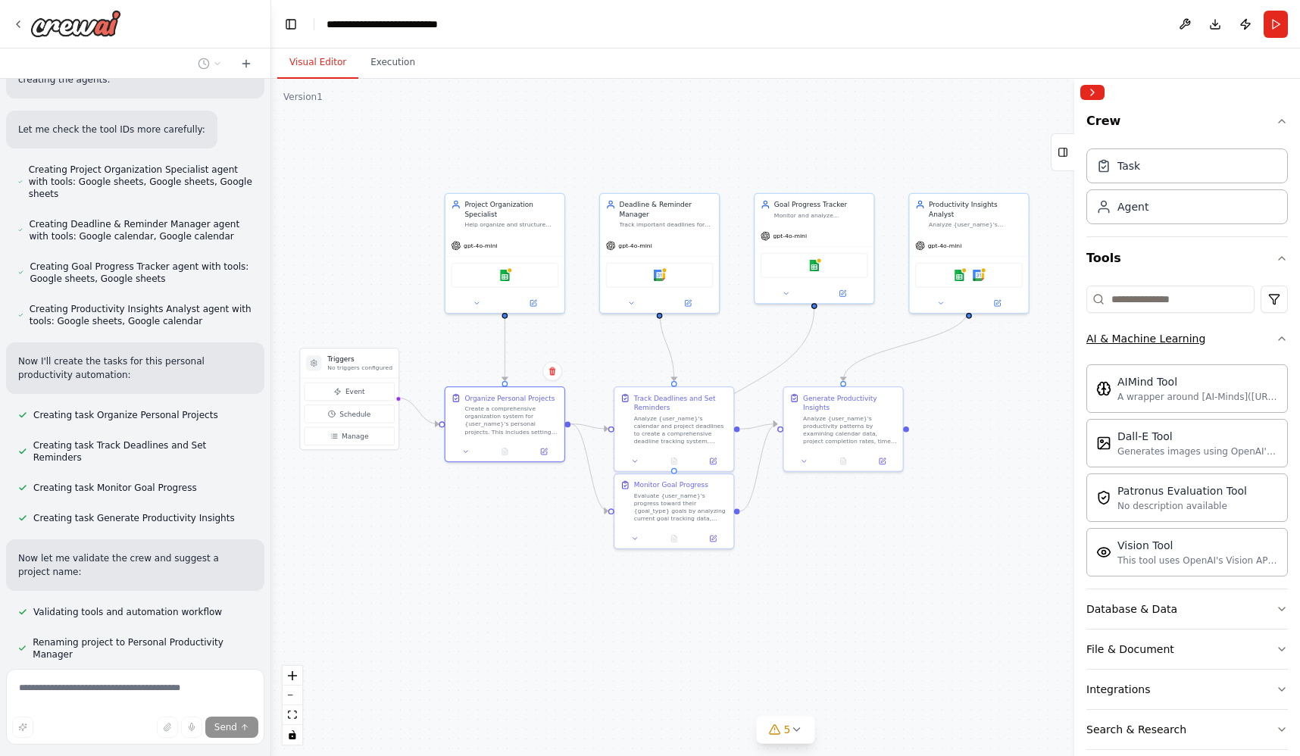
click at [1256, 336] on button "AI & Machine Learning" at bounding box center [1188, 338] width 202 height 39
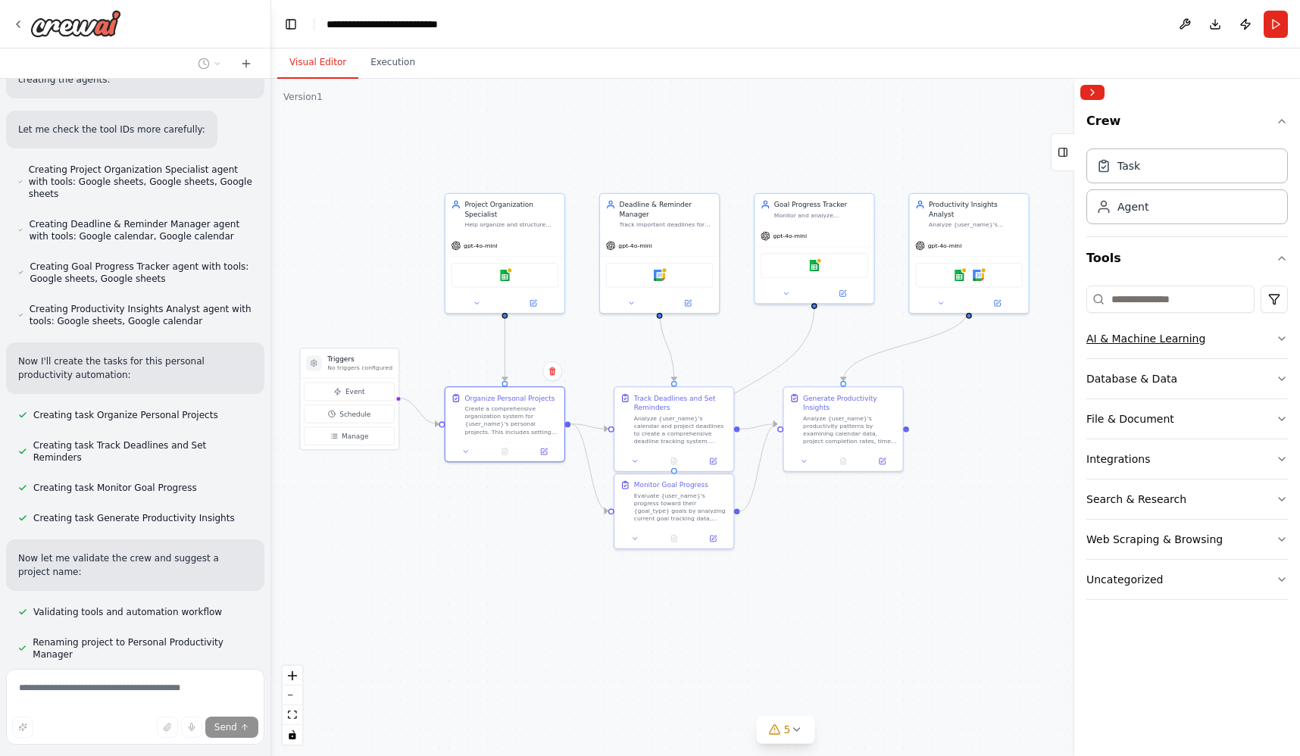
click at [1247, 335] on button "AI & Machine Learning" at bounding box center [1188, 338] width 202 height 39
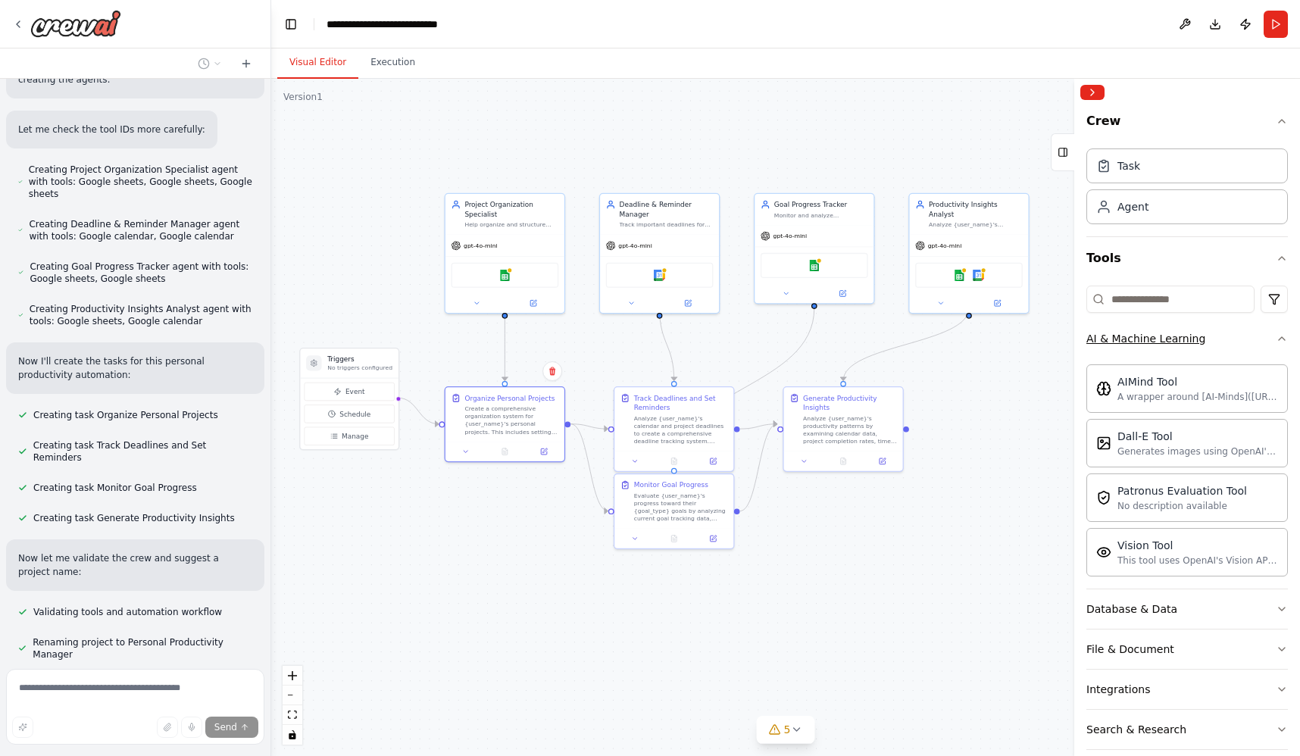
click at [1235, 335] on button "AI & Machine Learning" at bounding box center [1188, 338] width 202 height 39
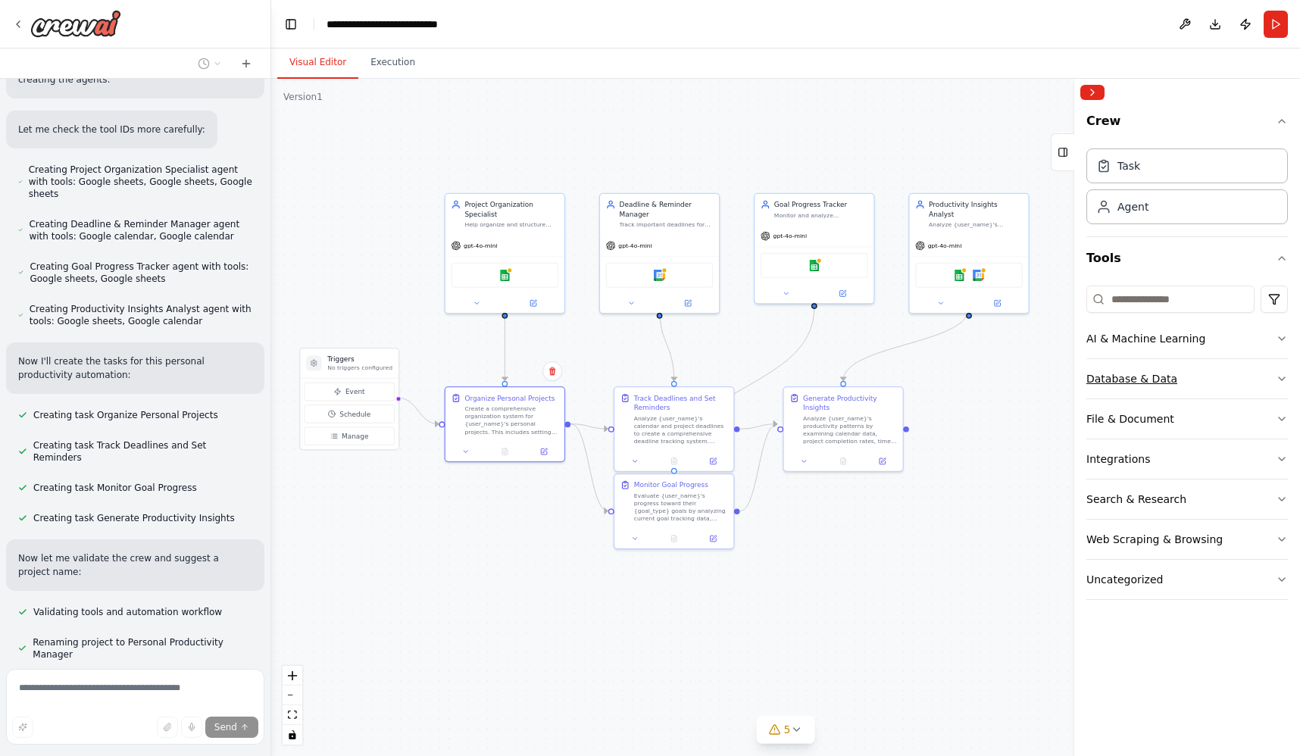
click at [1194, 377] on button "Database & Data" at bounding box center [1188, 378] width 202 height 39
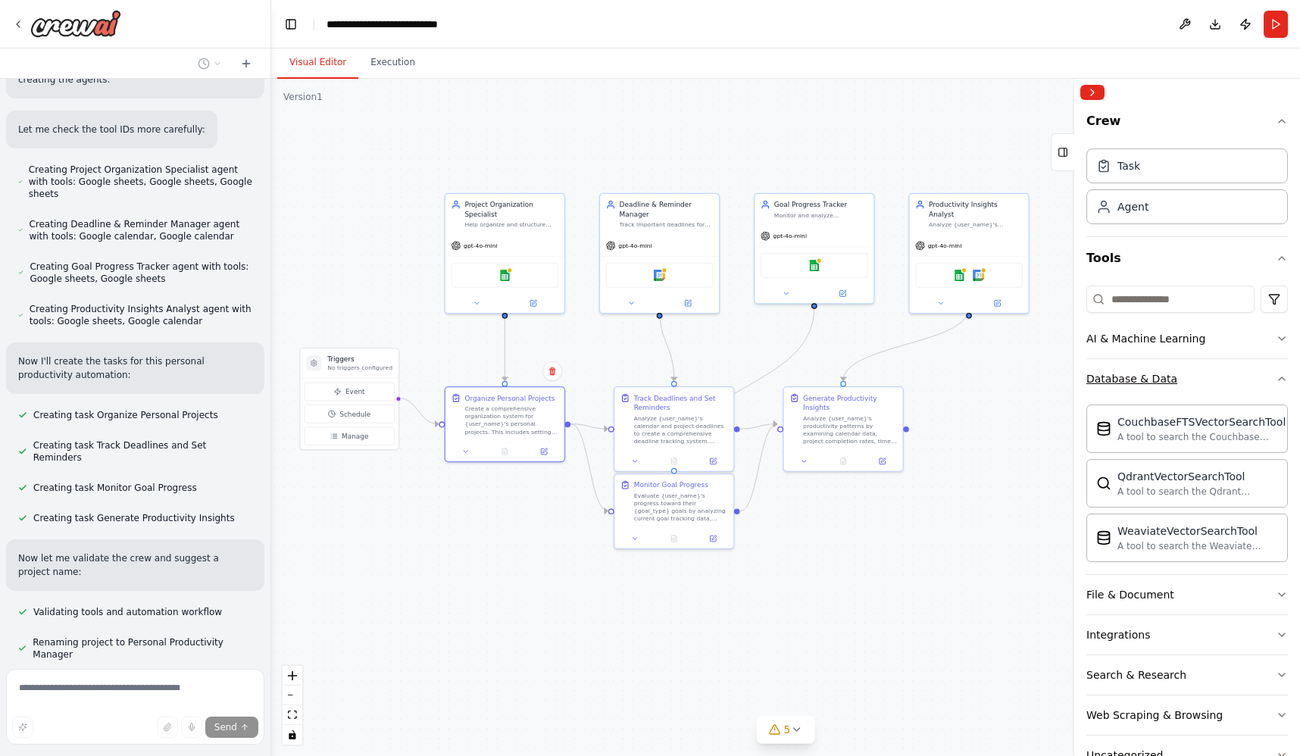
click at [1194, 377] on button "Database & Data" at bounding box center [1188, 378] width 202 height 39
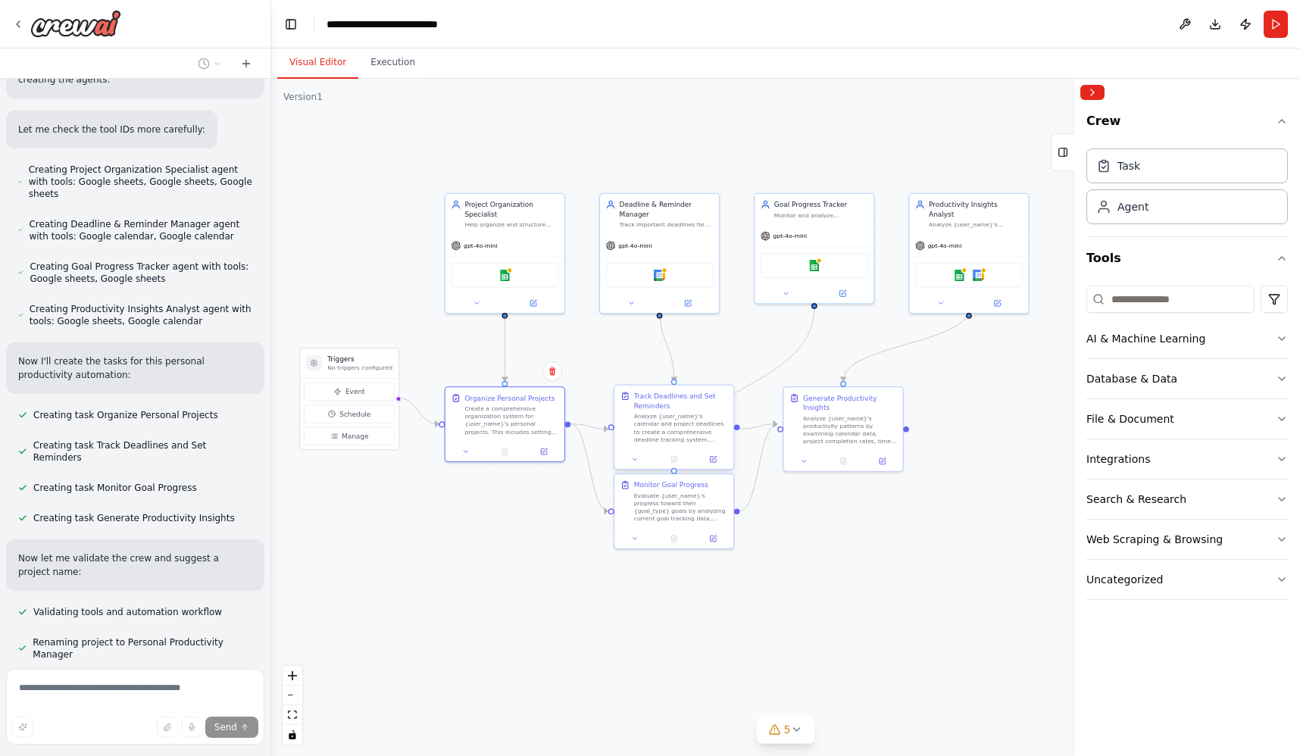
click at [714, 427] on div "Analyze {user_name}'s calendar and project deadlines to create a comprehensive …" at bounding box center [681, 427] width 94 height 31
click at [1111, 430] on button "File & Document" at bounding box center [1188, 418] width 202 height 39
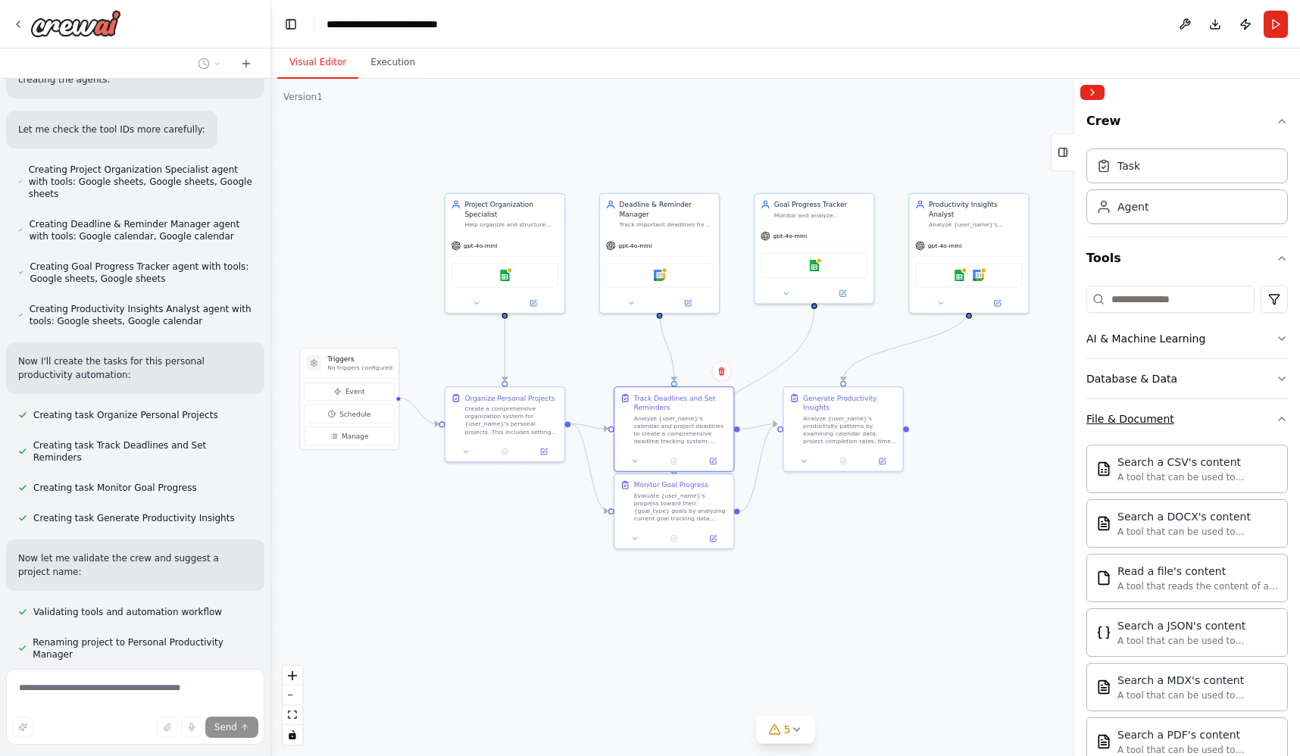
click at [1112, 424] on div "File & Document" at bounding box center [1131, 418] width 88 height 15
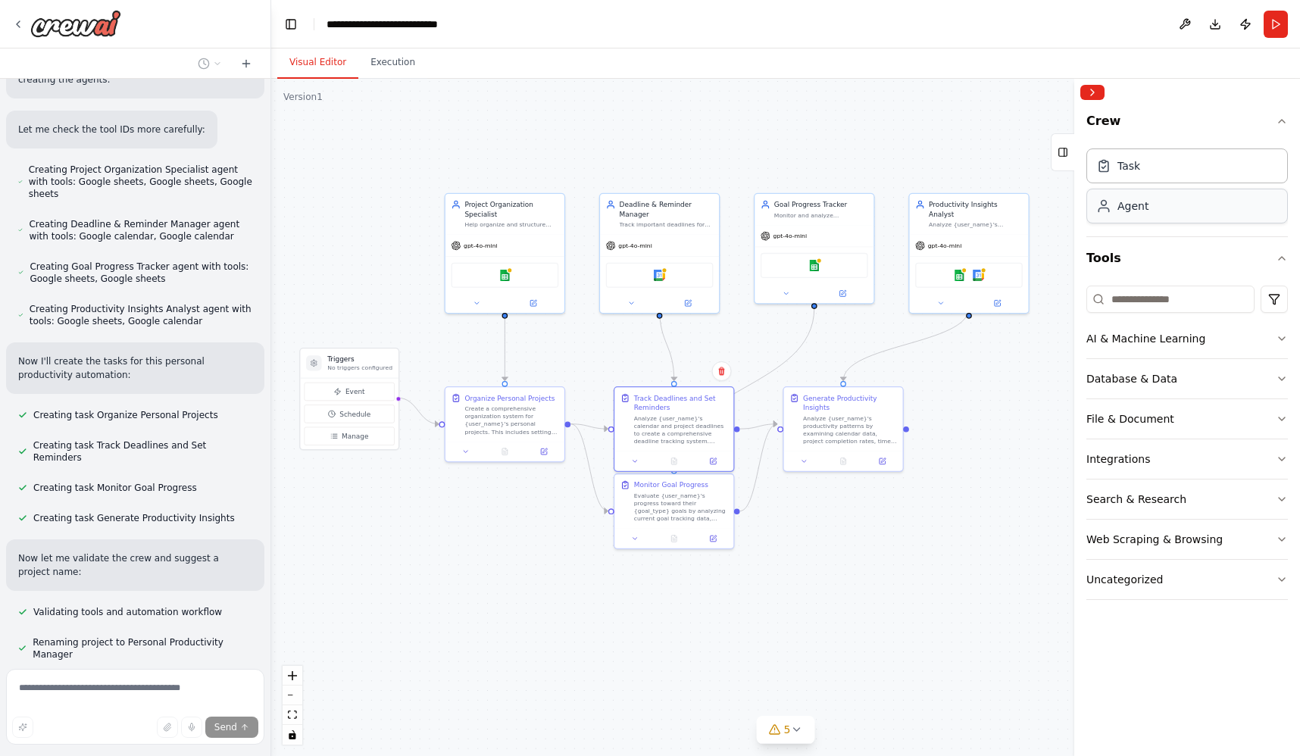
click at [1126, 219] on div "Agent" at bounding box center [1188, 206] width 202 height 35
click at [1130, 209] on div "Agent" at bounding box center [1133, 206] width 31 height 15
click at [1134, 173] on div "Task" at bounding box center [1188, 165] width 202 height 35
click at [817, 418] on div "Analyze {user_name}'s productivity patterns by examining calendar data, project…" at bounding box center [850, 427] width 94 height 31
click at [665, 505] on div "Evaluate {user_name}'s progress toward their {goal_type} goals by analyzing cur…" at bounding box center [681, 505] width 94 height 31
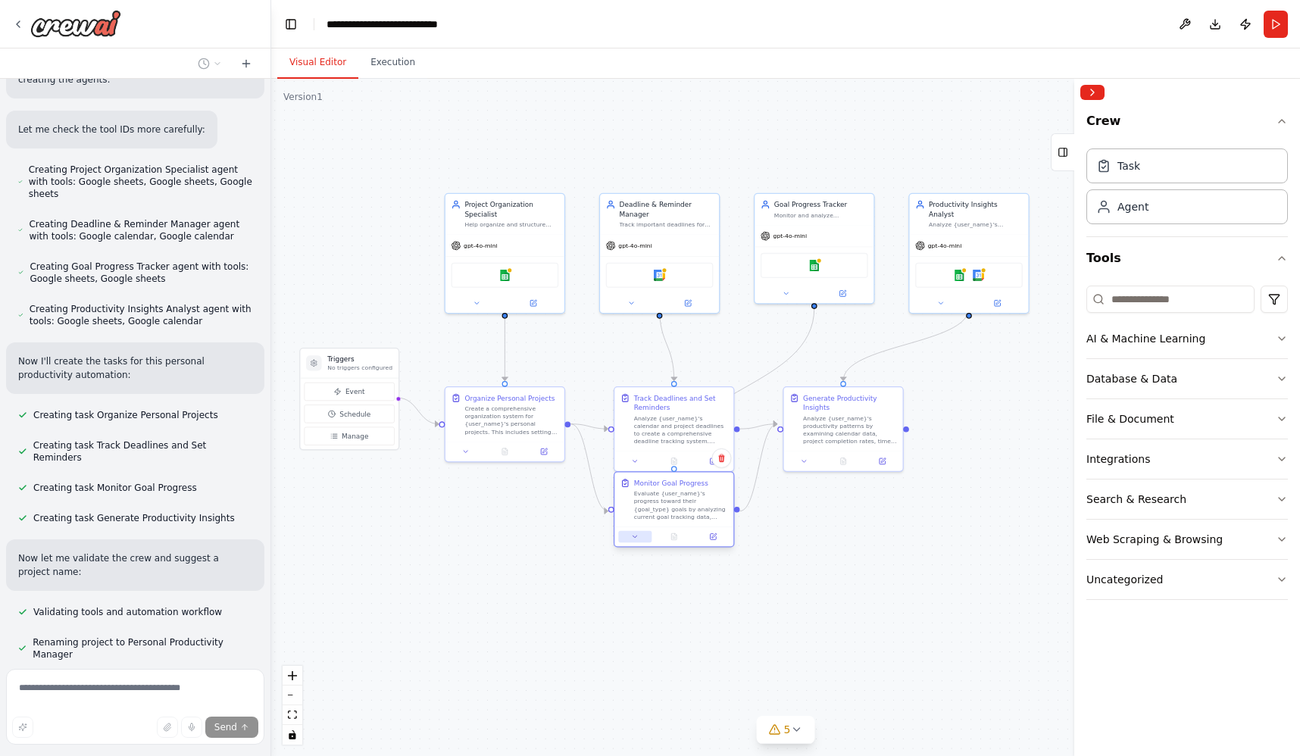
click at [633, 538] on icon at bounding box center [635, 537] width 8 height 8
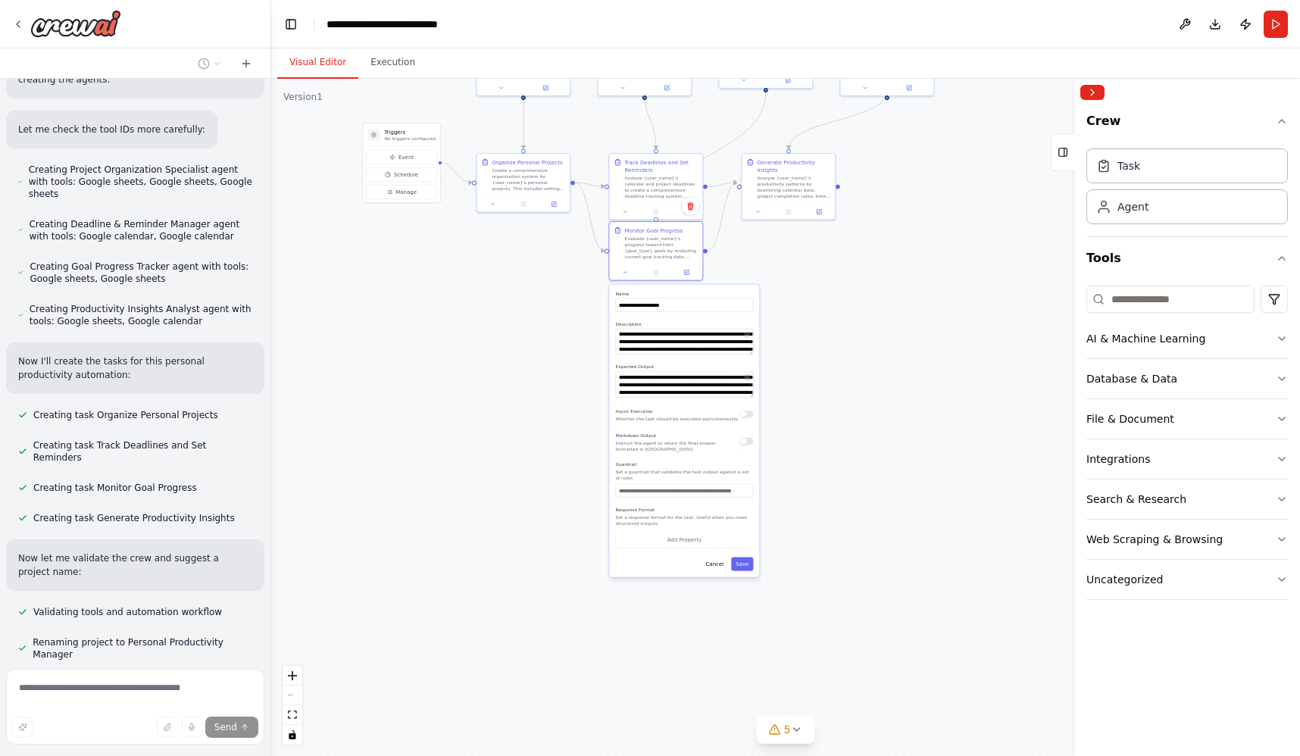
drag, startPoint x: 820, startPoint y: 543, endPoint x: 811, endPoint y: 274, distance: 269.9
click at [811, 274] on div ".deletable-edge-delete-btn { width: 20px; height: 20px; border: 0px solid #ffff…" at bounding box center [785, 417] width 1029 height 677
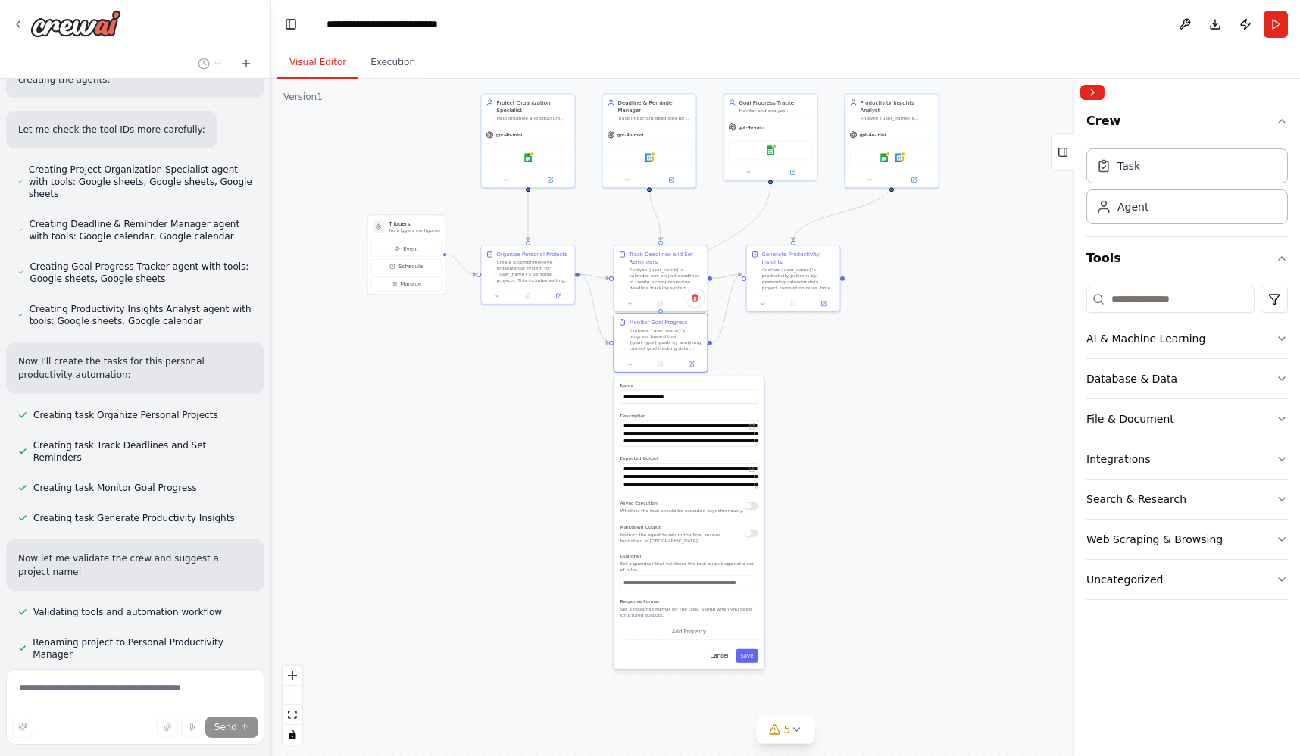
drag, startPoint x: 887, startPoint y: 247, endPoint x: 816, endPoint y: 365, distance: 137.6
click at [816, 365] on div ".deletable-edge-delete-btn { width: 20px; height: 20px; border: 0px solid #ffff…" at bounding box center [785, 417] width 1029 height 677
click at [636, 365] on button at bounding box center [631, 362] width 26 height 9
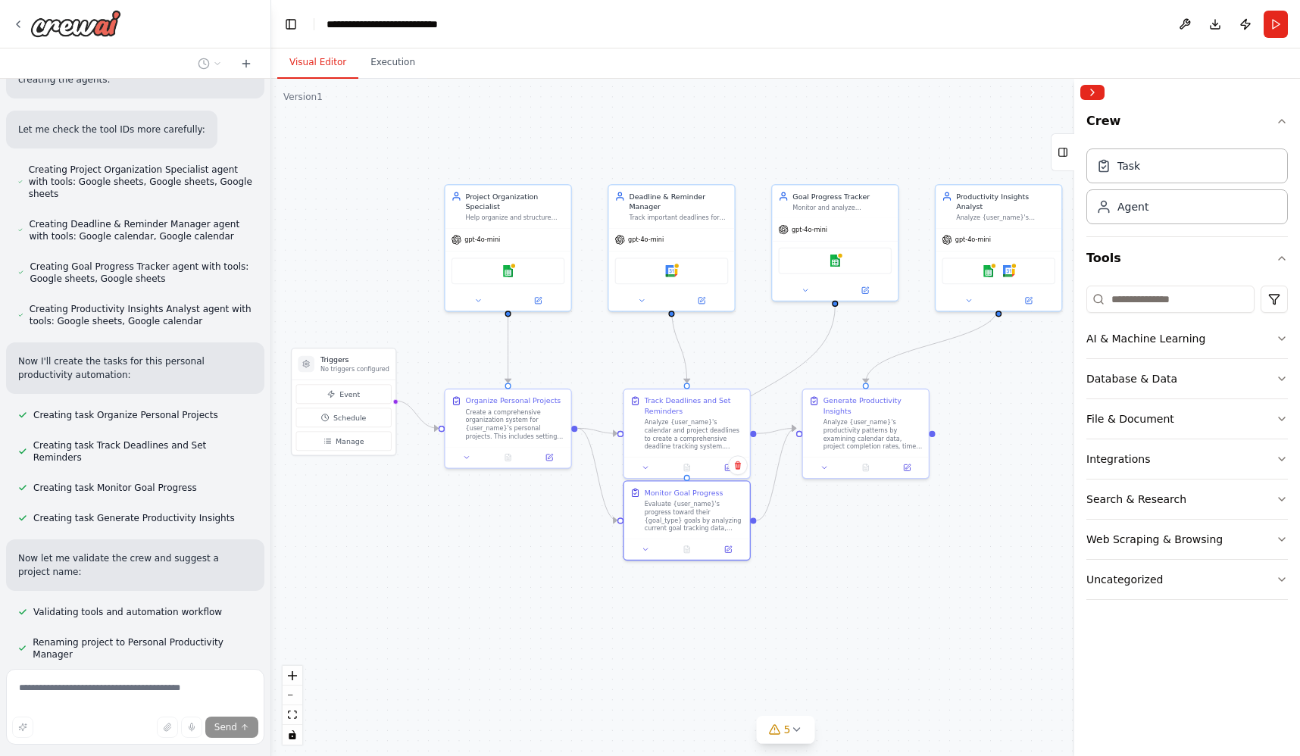
drag, startPoint x: 724, startPoint y: 402, endPoint x: 781, endPoint y: 602, distance: 207.8
click at [781, 602] on div ".deletable-edge-delete-btn { width: 20px; height: 20px; border: 0px solid #ffff…" at bounding box center [785, 417] width 1029 height 677
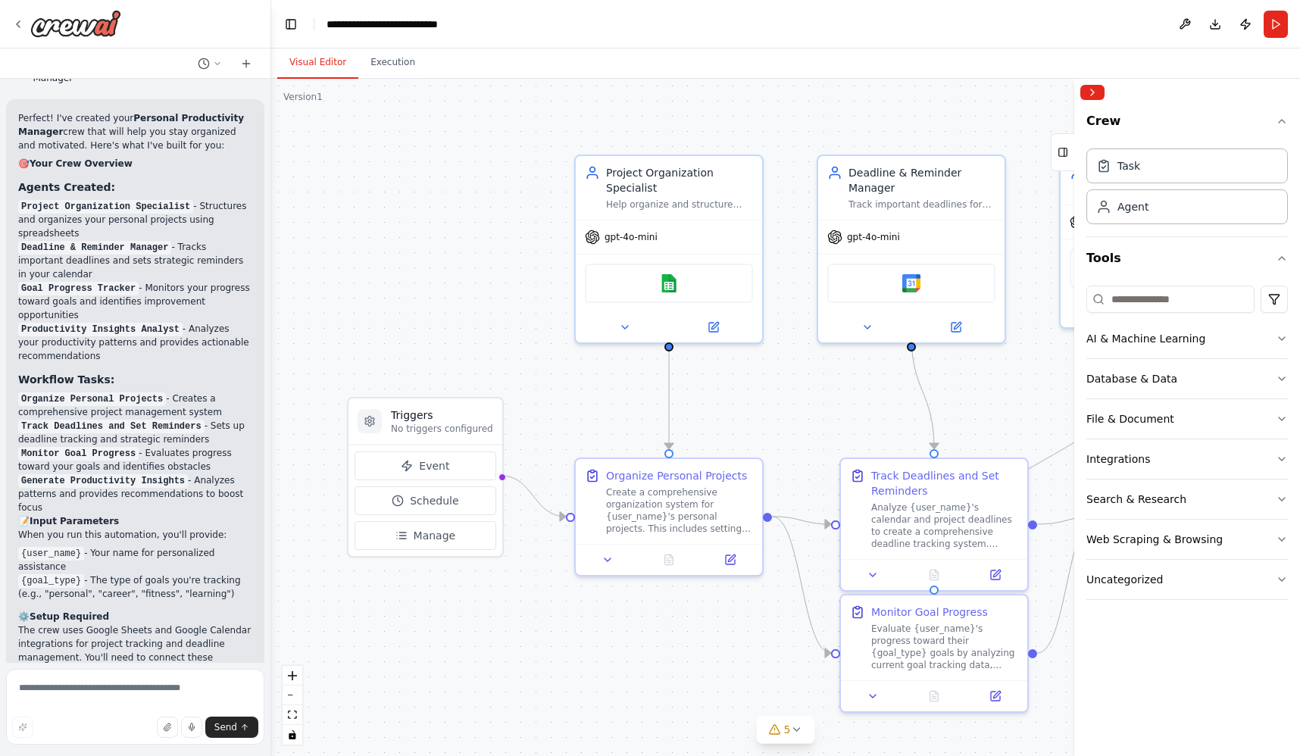
scroll to position [1128, 0]
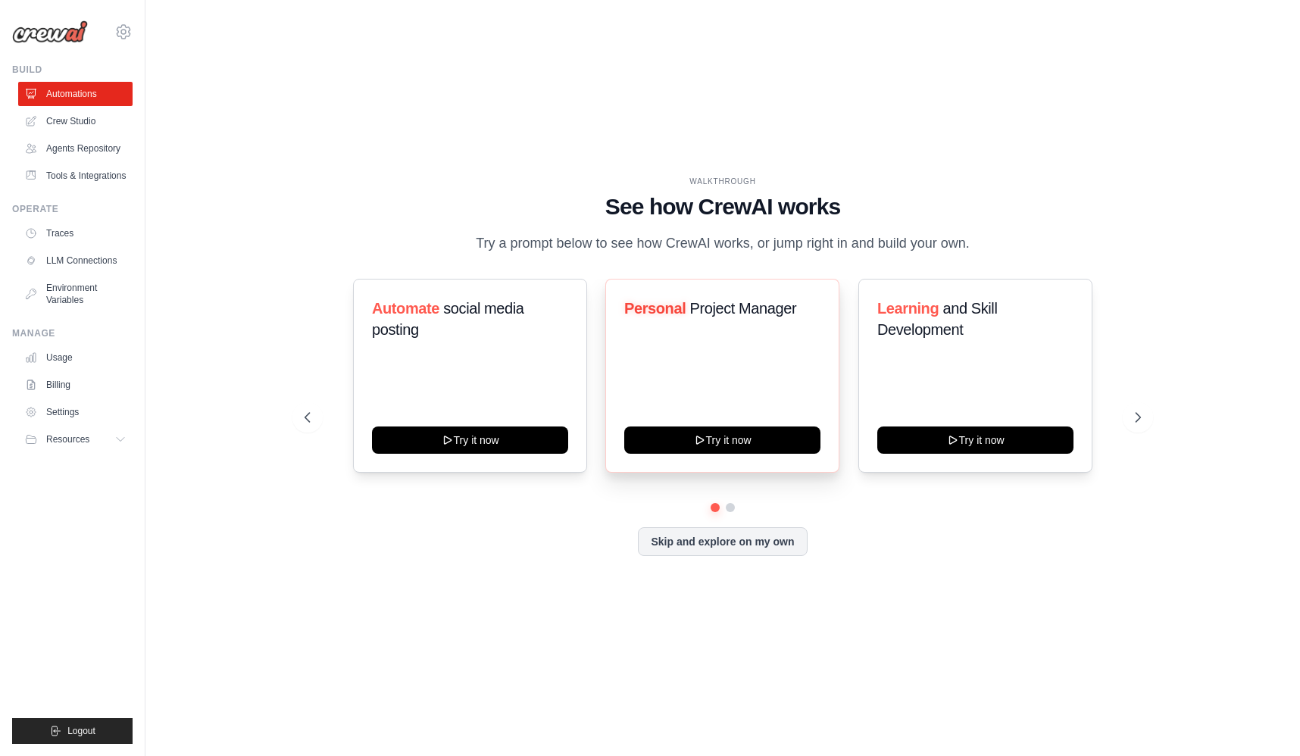
click at [718, 310] on span "Project Manager" at bounding box center [743, 308] width 107 height 17
drag, startPoint x: 972, startPoint y: 326, endPoint x: 871, endPoint y: 305, distance: 102.1
click at [871, 305] on div "Learning and Skill Development Try it now" at bounding box center [976, 376] width 234 height 194
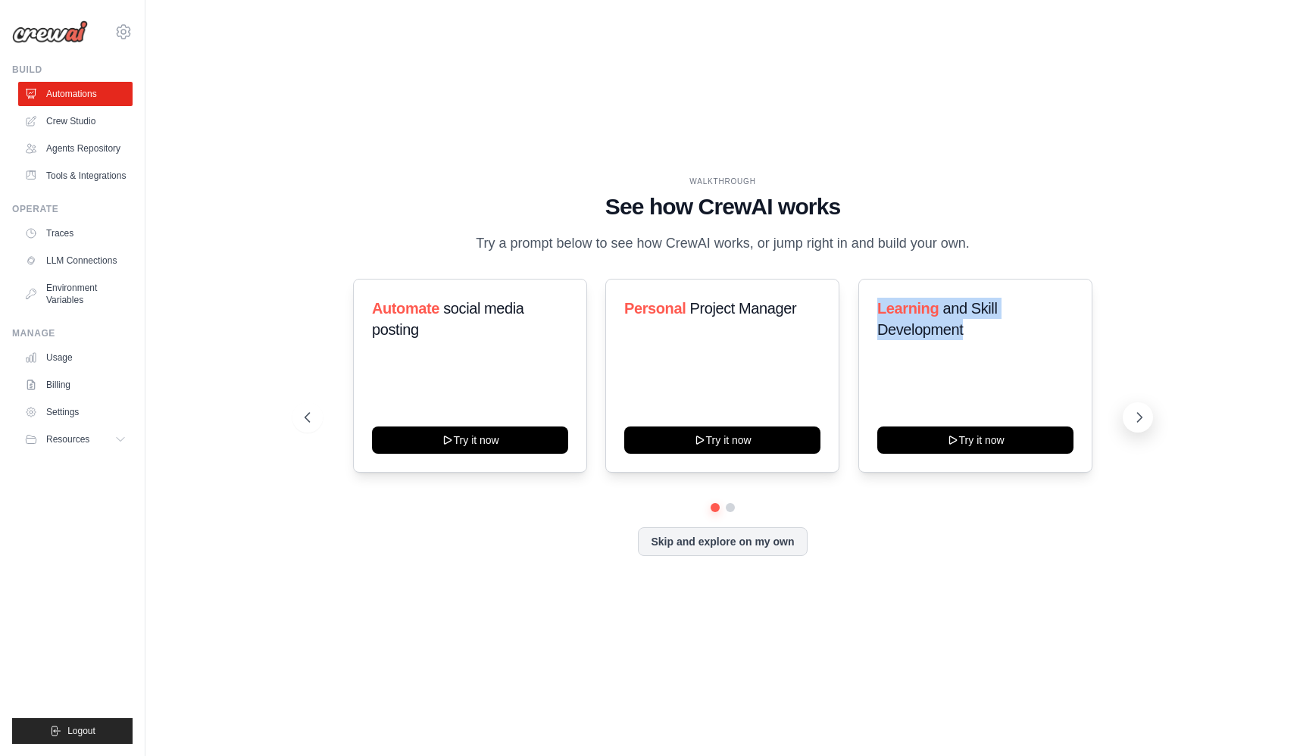
click at [1138, 419] on icon at bounding box center [1139, 417] width 15 height 15
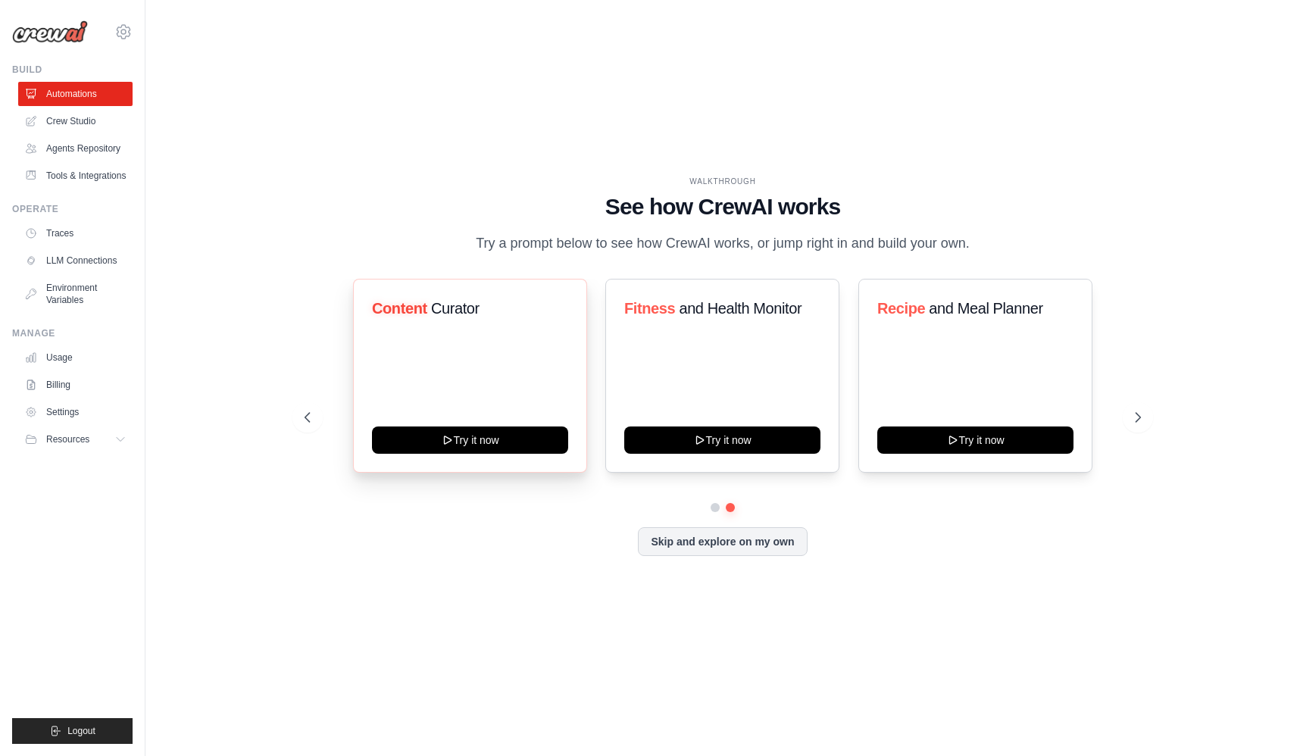
click at [386, 310] on span "Content" at bounding box center [399, 308] width 55 height 17
drag, startPoint x: 386, startPoint y: 310, endPoint x: 470, endPoint y: 310, distance: 84.1
click at [452, 308] on h3 "Content Curator" at bounding box center [470, 308] width 196 height 21
click at [649, 304] on span "Fitness" at bounding box center [649, 308] width 51 height 17
drag, startPoint x: 649, startPoint y: 304, endPoint x: 816, endPoint y: 309, distance: 166.8
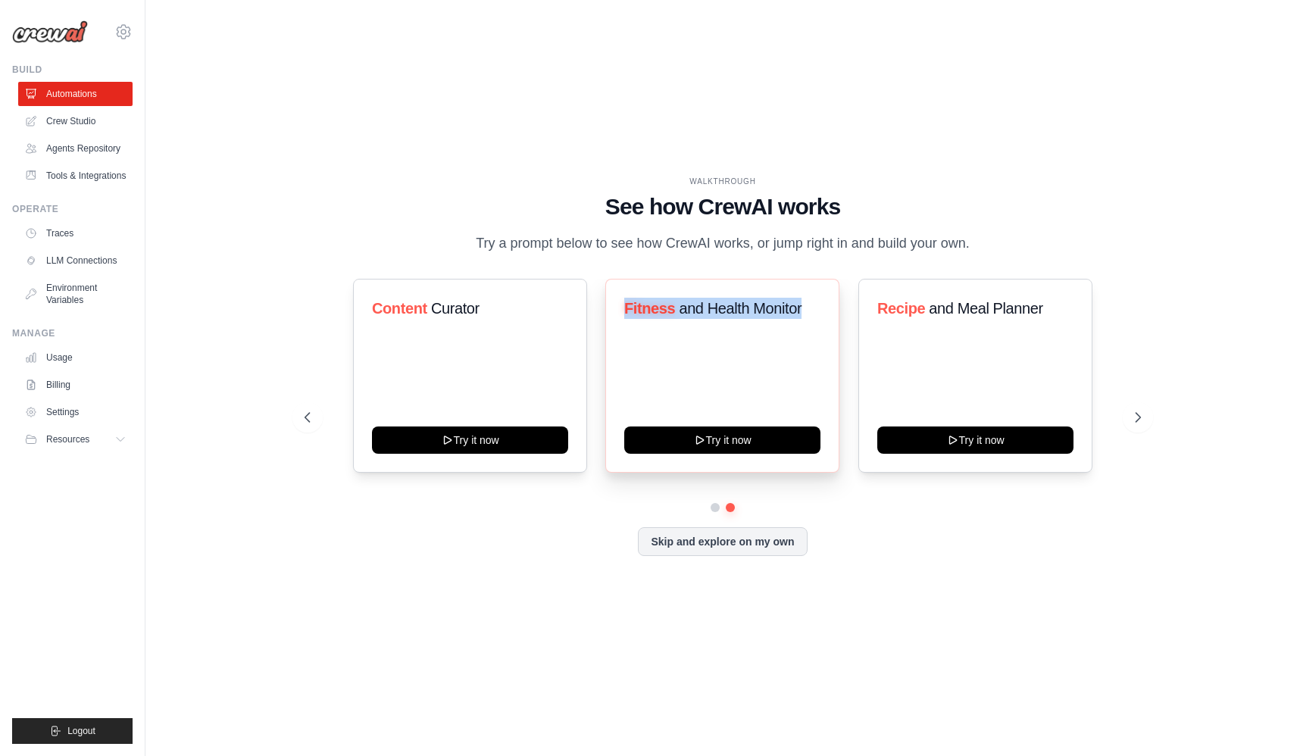
click at [816, 309] on h3 "Fitness and Health Monitor" at bounding box center [722, 308] width 196 height 21
click at [852, 327] on div "Content Curator Try it now Fitness and Health Monitor Try it now Recipe and Mea…" at bounding box center [723, 376] width 837 height 194
click at [715, 508] on button at bounding box center [715, 507] width 11 height 11
click at [722, 311] on span "Project Manager" at bounding box center [743, 308] width 107 height 17
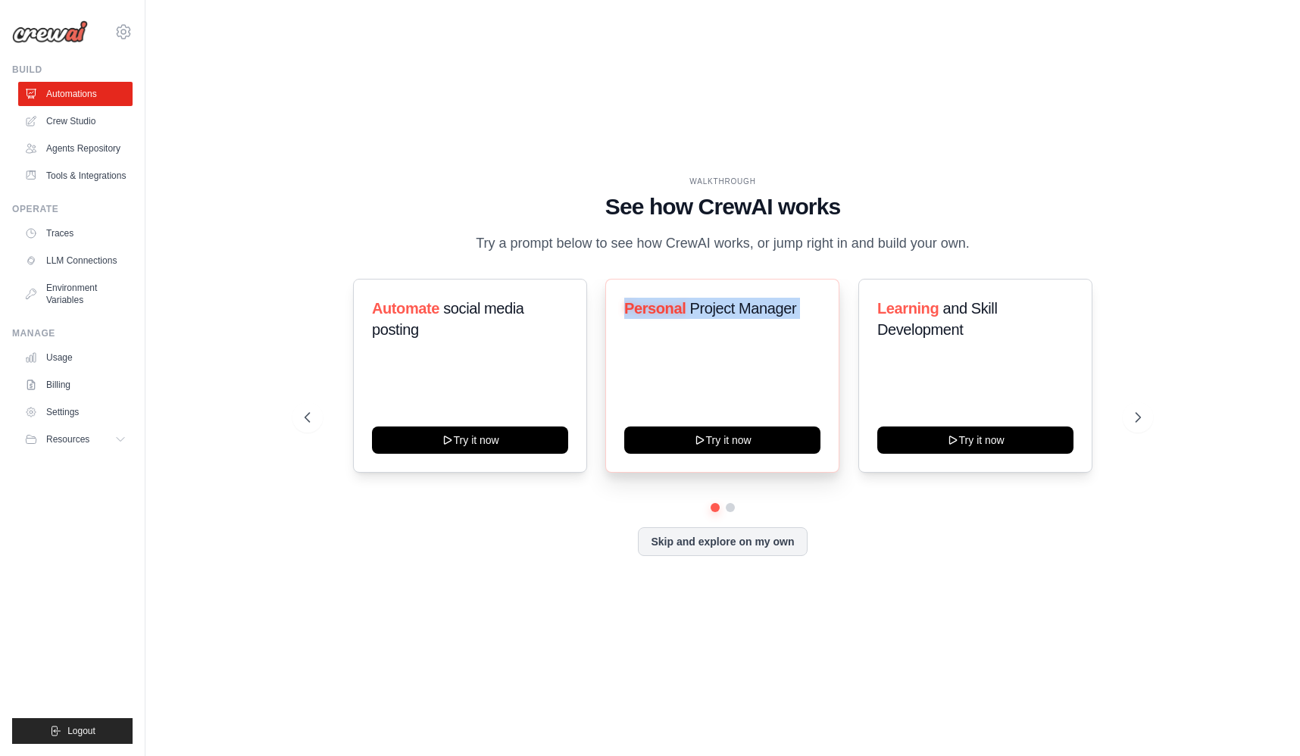
click at [722, 311] on span "Project Manager" at bounding box center [743, 308] width 107 height 17
click at [707, 305] on span "Project Manager" at bounding box center [743, 308] width 107 height 17
click at [1119, 407] on div "Automate social media posting Try it now Personal Project Manager Try it now Le…" at bounding box center [723, 376] width 837 height 194
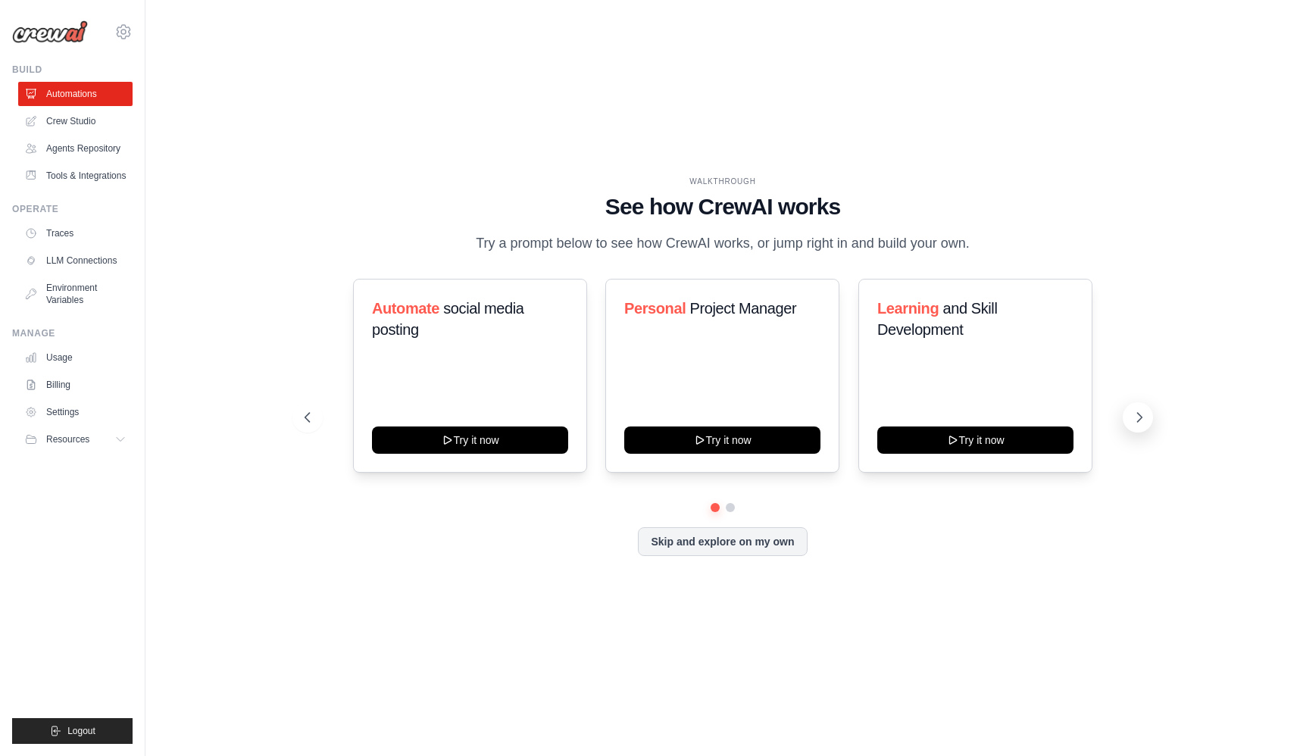
click at [1134, 421] on icon at bounding box center [1139, 417] width 15 height 15
click at [401, 309] on span "Content" at bounding box center [399, 308] width 55 height 17
drag, startPoint x: 401, startPoint y: 309, endPoint x: 450, endPoint y: 314, distance: 49.5
click at [450, 314] on h3 "Content Curator" at bounding box center [470, 308] width 196 height 21
click at [452, 319] on h3 "Content Curator" at bounding box center [470, 308] width 196 height 21
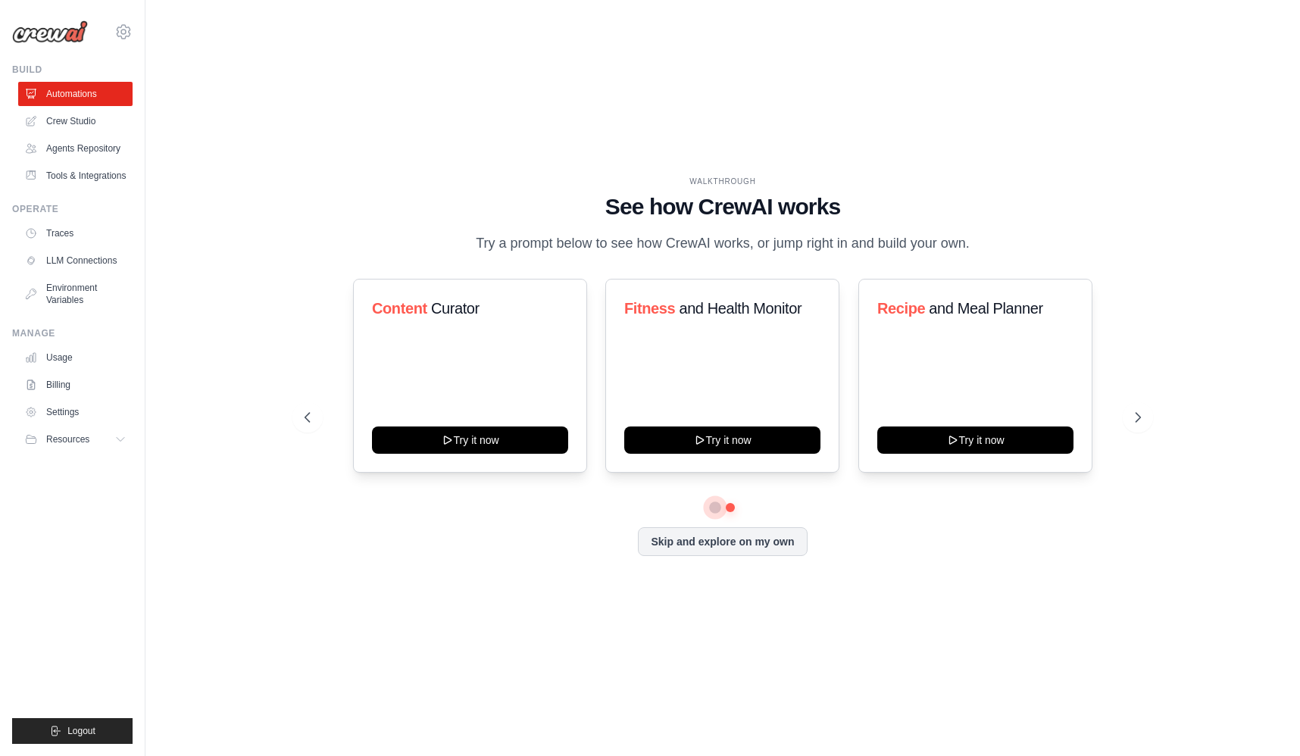
click at [715, 508] on button at bounding box center [715, 507] width 11 height 11
